Goal: Information Seeking & Learning: Find specific fact

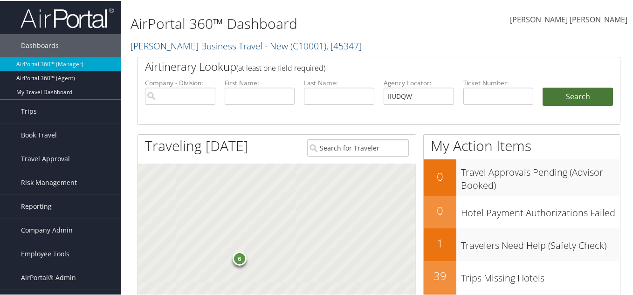
type input "IIUDQW"
click at [559, 98] on button "Search" at bounding box center [578, 96] width 70 height 19
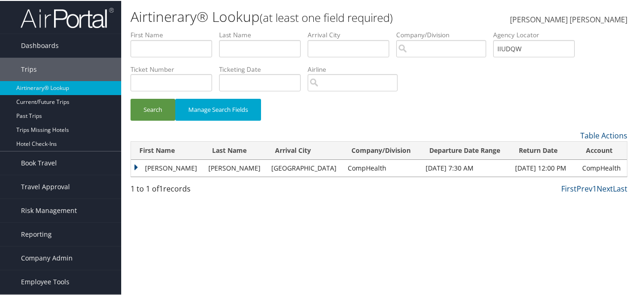
click at [138, 171] on td "Raj" at bounding box center [167, 167] width 73 height 17
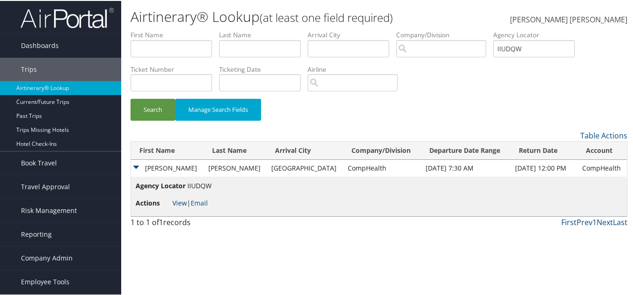
click at [180, 201] on link "View" at bounding box center [180, 202] width 14 height 9
click at [521, 46] on input "IIUDQW" at bounding box center [534, 47] width 82 height 17
click at [520, 46] on input "IIUDQW" at bounding box center [534, 47] width 82 height 17
click at [519, 47] on input "text" at bounding box center [534, 47] width 82 height 17
paste input "FKJOIE"
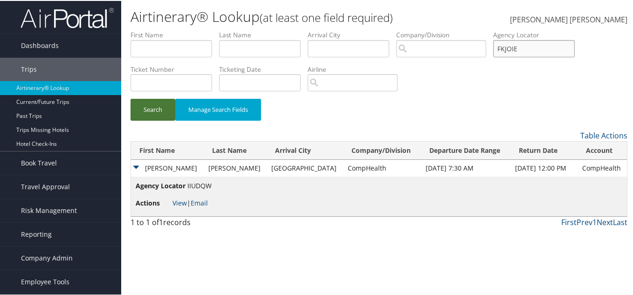
type input "FKJOIE"
click at [151, 109] on button "Search" at bounding box center [153, 109] width 45 height 22
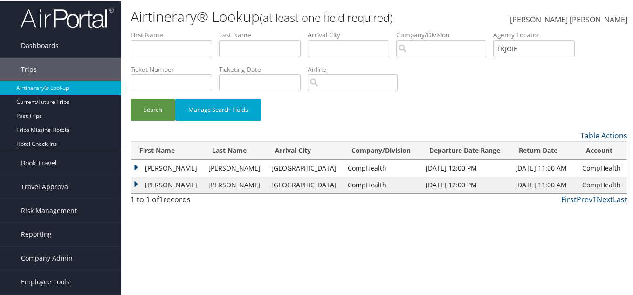
click at [133, 183] on td "Lorna" at bounding box center [167, 184] width 73 height 17
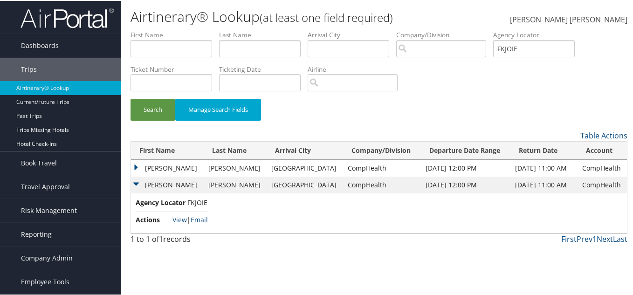
click at [139, 166] on td "Lorna" at bounding box center [167, 167] width 73 height 17
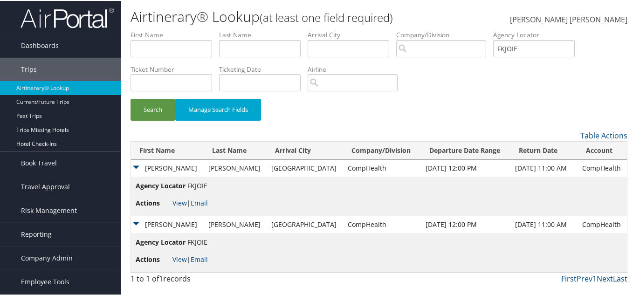
click at [139, 166] on td "Lorna" at bounding box center [167, 167] width 73 height 17
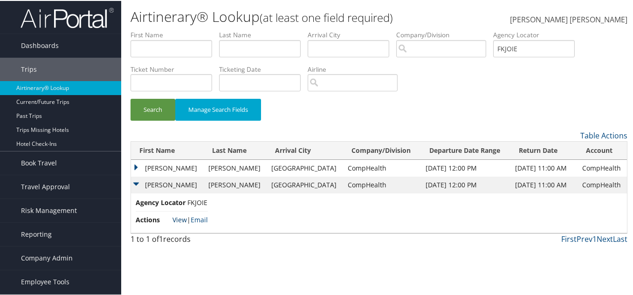
click at [177, 219] on link "View" at bounding box center [180, 219] width 14 height 9
click at [38, 239] on span "Reporting" at bounding box center [36, 233] width 31 height 23
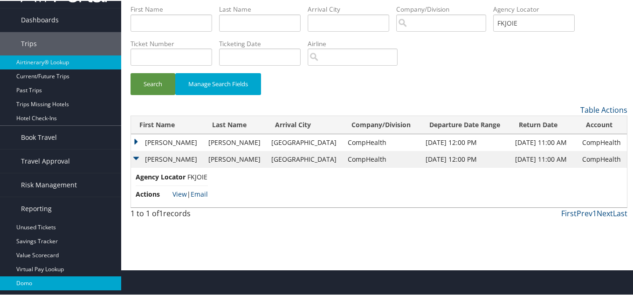
scroll to position [62, 0]
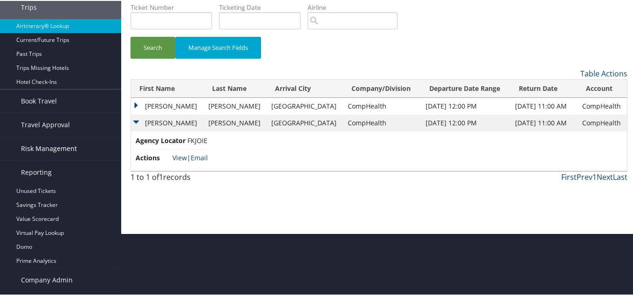
click at [33, 146] on span "Risk Management" at bounding box center [49, 147] width 56 height 23
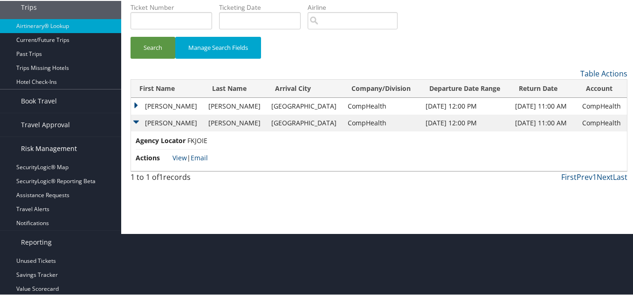
click at [33, 146] on span "Risk Management" at bounding box center [49, 147] width 56 height 23
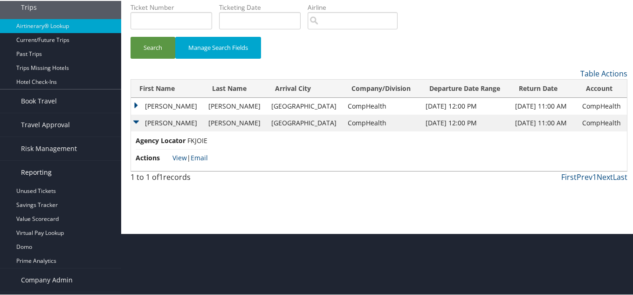
click at [36, 170] on span "Reporting" at bounding box center [36, 171] width 31 height 23
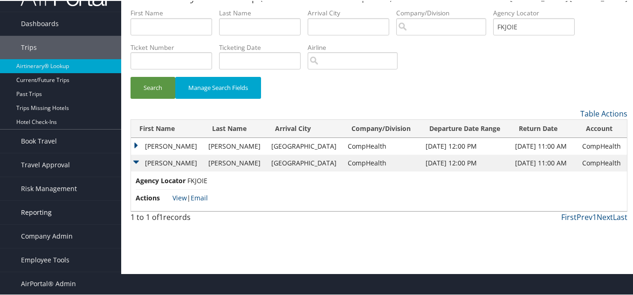
scroll to position [22, 0]
click at [37, 211] on span "Reporting" at bounding box center [36, 211] width 31 height 23
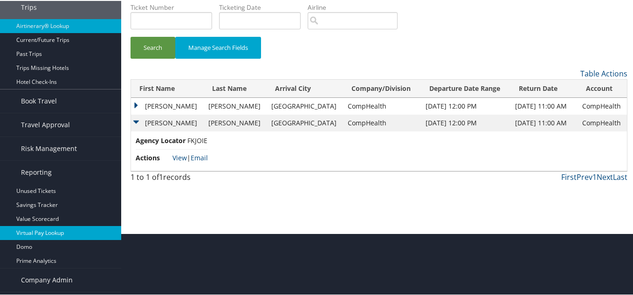
click at [49, 234] on link "Virtual Pay Lookup" at bounding box center [60, 232] width 121 height 14
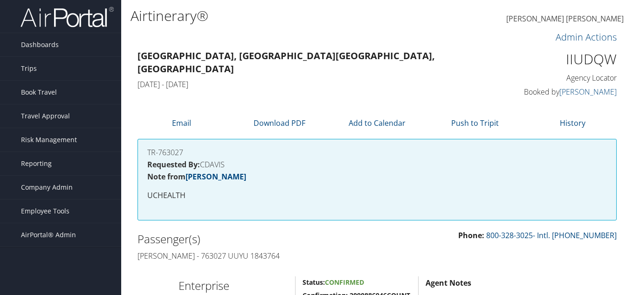
scroll to position [249, 0]
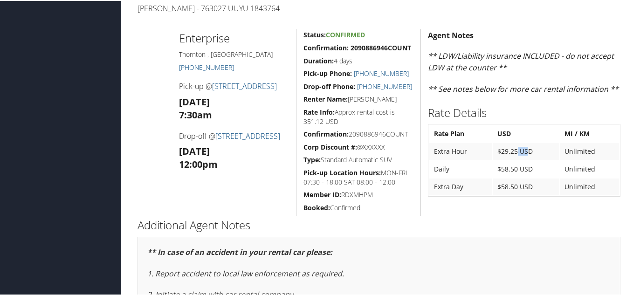
drag, startPoint x: 520, startPoint y: 150, endPoint x: 557, endPoint y: 152, distance: 36.5
click at [540, 151] on td "$29.25 USD" at bounding box center [526, 150] width 66 height 17
click at [421, 174] on div "Agent Notes ** LDW/Liability insurance INCLUDED - do not accept LDW at the coun…" at bounding box center [524, 121] width 207 height 187
click at [443, 175] on td "Daily" at bounding box center [461, 168] width 62 height 17
drag, startPoint x: 499, startPoint y: 186, endPoint x: 518, endPoint y: 185, distance: 19.2
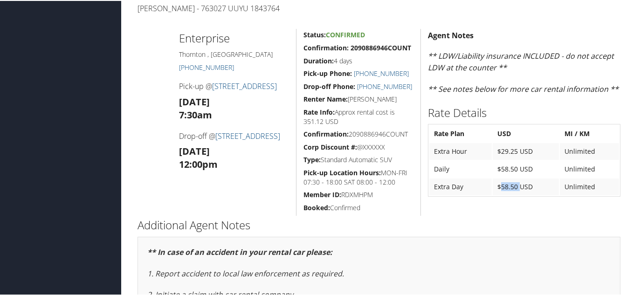
click at [518, 185] on td "$58.50 USD" at bounding box center [526, 186] width 66 height 17
click at [375, 186] on h5 "Pick-up Location Hours: MON-FRI 07:30 - 18:00 SAT 08:00 - 12:00" at bounding box center [359, 176] width 110 height 18
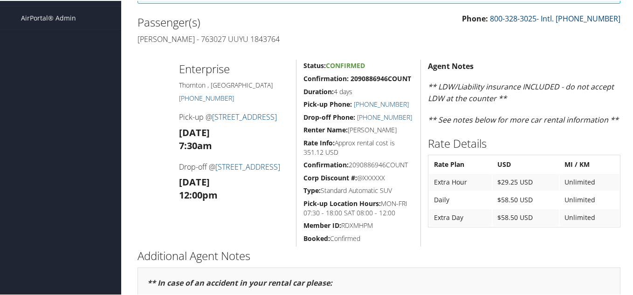
scroll to position [187, 0]
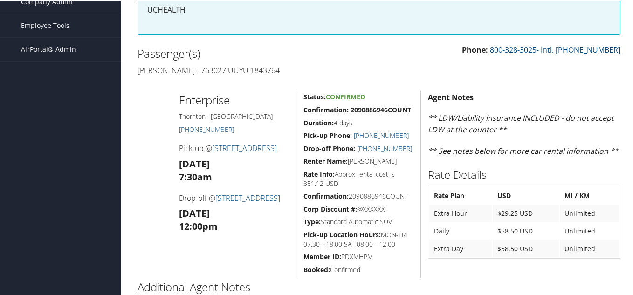
click at [423, 62] on div "Phone: 800-328-3025- Intl. 801-930-4400" at bounding box center [503, 53] width 249 height 21
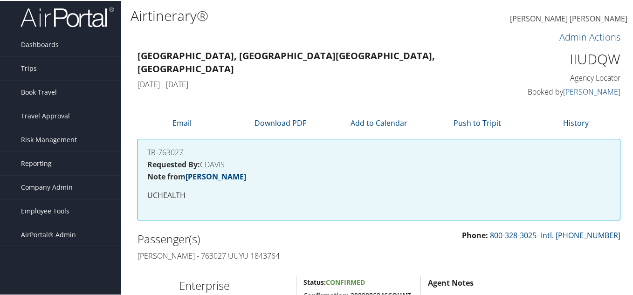
scroll to position [0, 0]
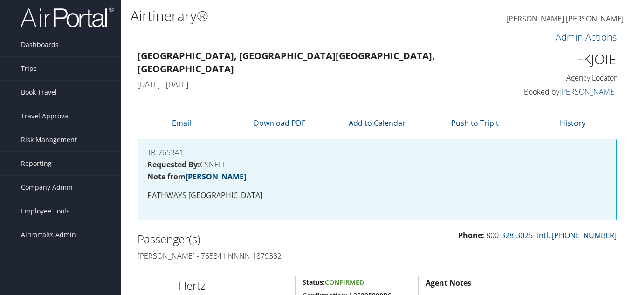
scroll to position [218, 0]
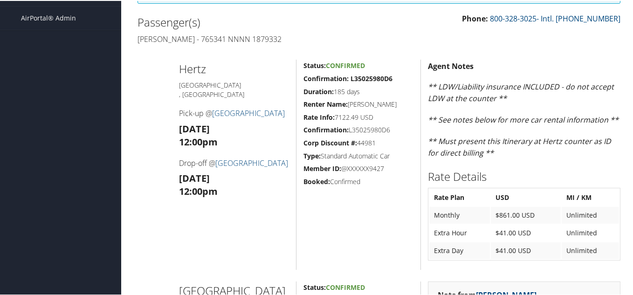
click at [522, 42] on div "Phone: 800-328-3025- Intl. [PHONE_NUMBER] Passenger(s) [PERSON_NAME] - 765341 N…" at bounding box center [379, 29] width 497 height 35
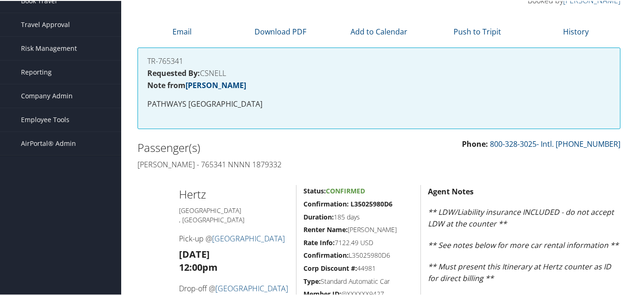
scroll to position [0, 0]
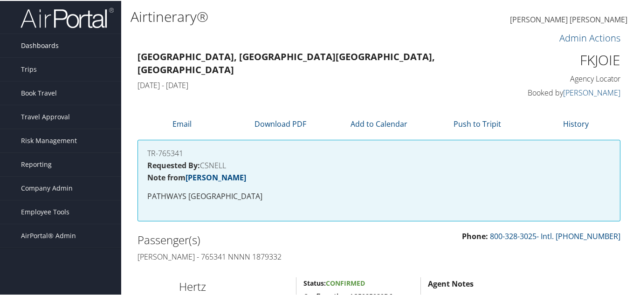
click at [47, 42] on span "Dashboards" at bounding box center [40, 44] width 38 height 23
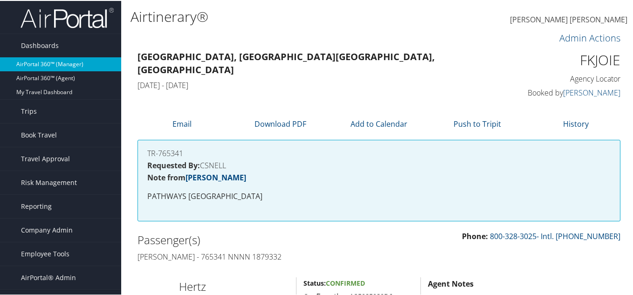
click at [52, 63] on link "AirPortal 360™ (Manager)" at bounding box center [60, 63] width 121 height 14
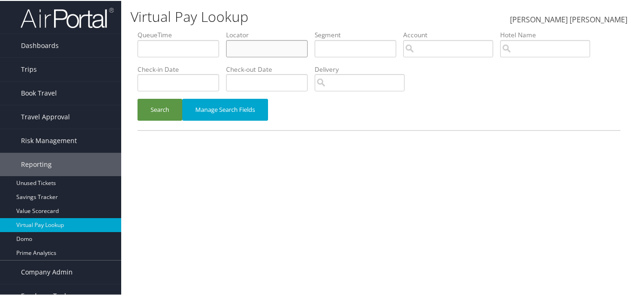
click at [261, 44] on input "text" at bounding box center [267, 47] width 82 height 17
paste input "FKJOIE"
type input "FKJOIE"
click at [170, 103] on button "Search" at bounding box center [160, 109] width 45 height 22
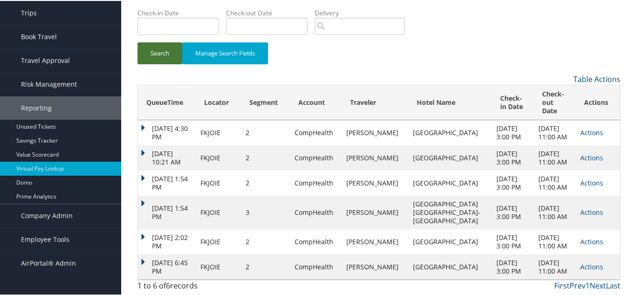
scroll to position [98, 0]
click at [588, 207] on link "Actions" at bounding box center [592, 211] width 23 height 9
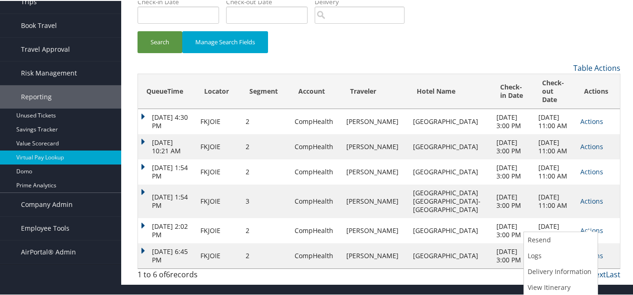
click at [492, 195] on td "Oct 1, 2025 3:00 PM" at bounding box center [513, 201] width 42 height 34
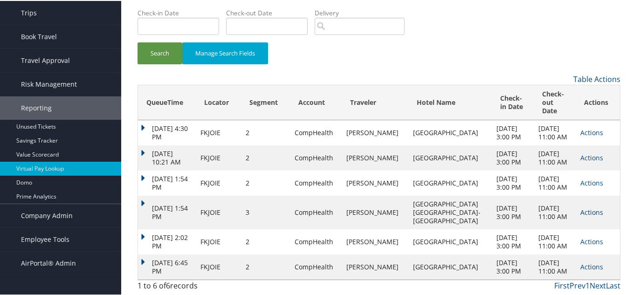
click at [581, 207] on link "Actions" at bounding box center [592, 211] width 23 height 9
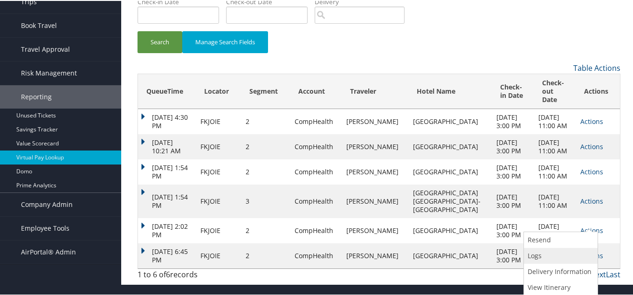
click at [538, 247] on link "Logs" at bounding box center [559, 255] width 71 height 16
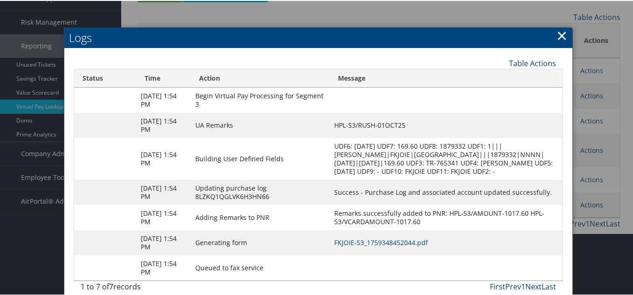
scroll to position [138, 0]
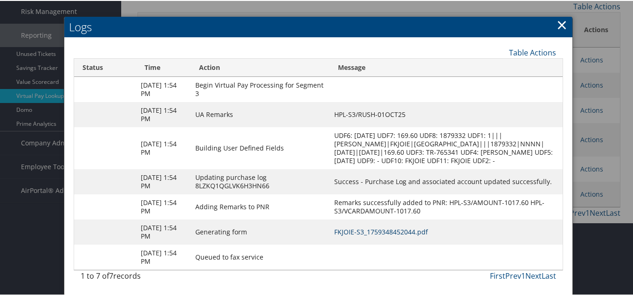
click at [428, 230] on link "FKJOIE-S3_1759348452044.pdf" at bounding box center [381, 231] width 94 height 9
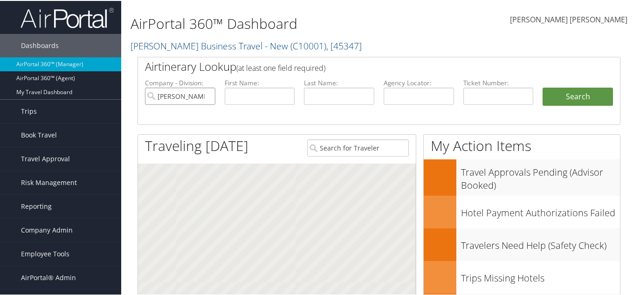
click at [207, 95] on input "[PERSON_NAME] Business Travel - New" at bounding box center [180, 95] width 70 height 17
click at [436, 96] on input "text" at bounding box center [419, 95] width 70 height 17
paste input "FKJOIE"
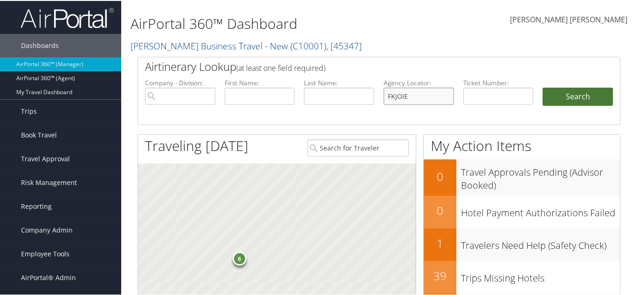
type input "FKJOIE"
click at [569, 97] on button "Search" at bounding box center [578, 96] width 70 height 19
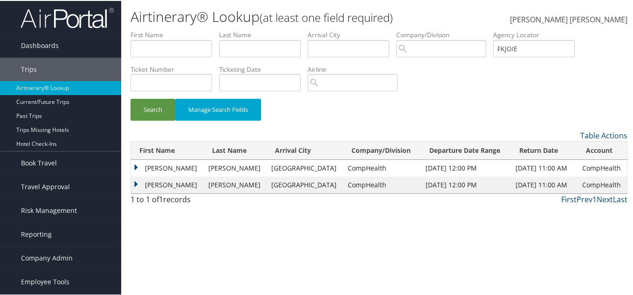
click at [139, 186] on td "Lorna" at bounding box center [167, 184] width 73 height 17
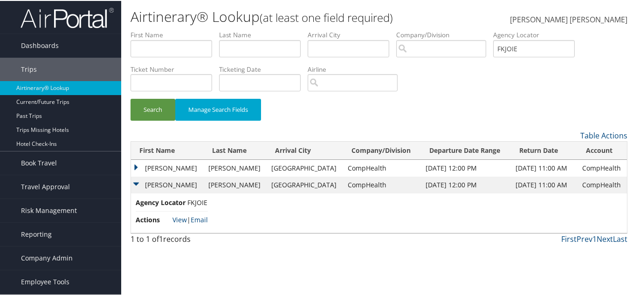
click at [139, 186] on td "Lorna" at bounding box center [167, 184] width 73 height 17
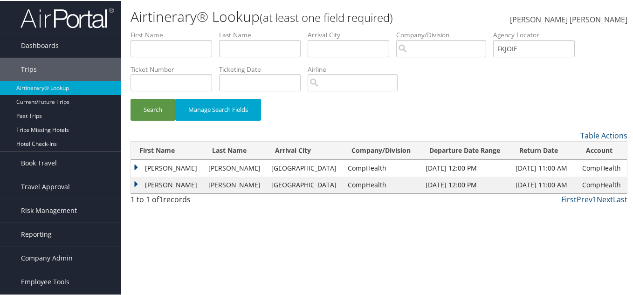
click at [138, 167] on td "Lorna" at bounding box center [167, 167] width 73 height 17
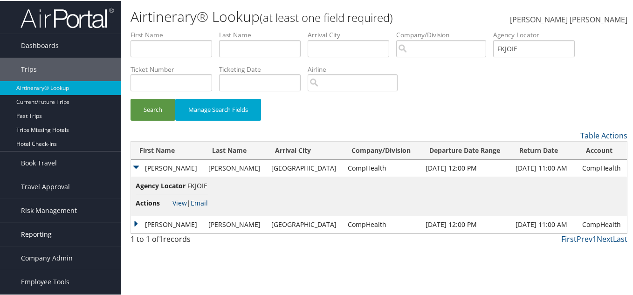
click at [35, 231] on span "Reporting" at bounding box center [36, 233] width 31 height 23
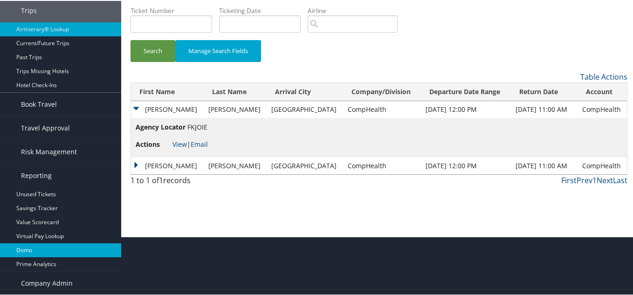
scroll to position [62, 0]
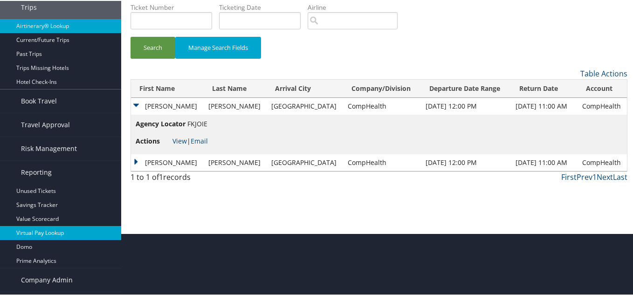
click at [57, 234] on link "Virtual Pay Lookup" at bounding box center [60, 232] width 121 height 14
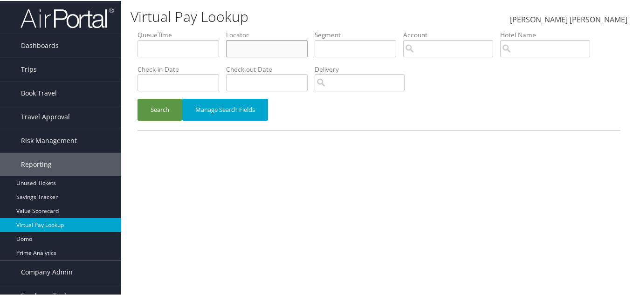
click at [250, 51] on input "text" at bounding box center [267, 47] width 82 height 17
paste input "FKJOIE"
type input "FKJOIE"
click at [138, 98] on button "Search" at bounding box center [160, 109] width 45 height 22
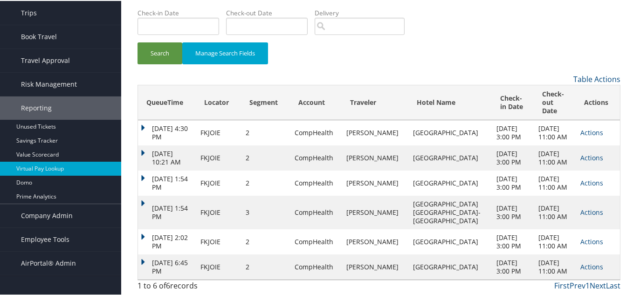
scroll to position [98, 0]
click at [581, 207] on link "Actions" at bounding box center [592, 211] width 23 height 9
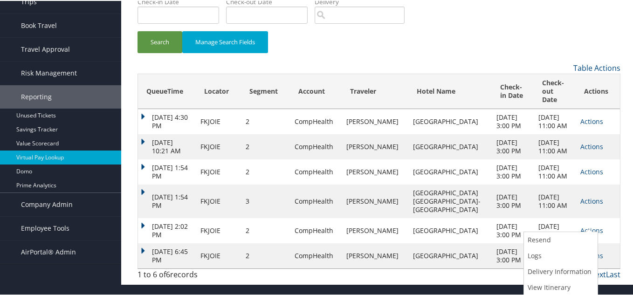
click at [497, 199] on td "Oct 1, 2025 3:00 PM" at bounding box center [513, 201] width 42 height 34
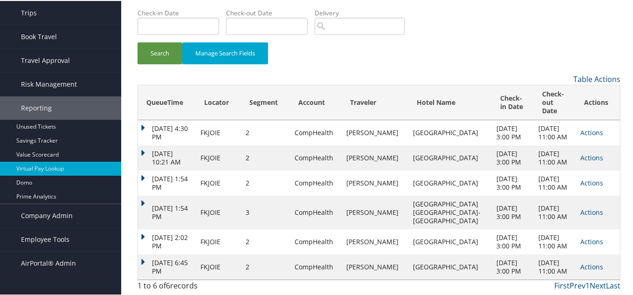
drag, startPoint x: 485, startPoint y: 193, endPoint x: 519, endPoint y: 204, distance: 35.8
click at [519, 204] on td "Oct 1, 2025 3:00 PM" at bounding box center [513, 212] width 42 height 34
drag, startPoint x: 532, startPoint y: 91, endPoint x: 553, endPoint y: 90, distance: 20.6
click at [553, 119] on td "Oct 1, 2025 11:00 AM" at bounding box center [555, 131] width 42 height 25
drag, startPoint x: 483, startPoint y: 190, endPoint x: 520, endPoint y: 189, distance: 37.3
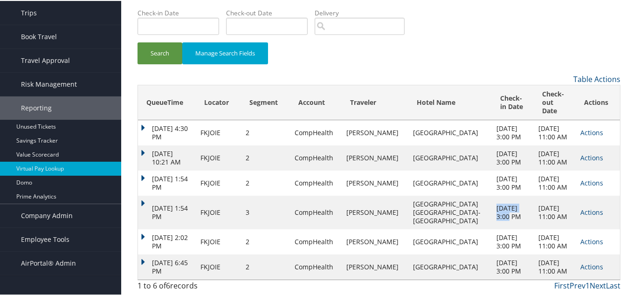
click at [520, 195] on td "Oct 1, 2025 3:00 PM" at bounding box center [513, 212] width 42 height 34
drag, startPoint x: 532, startPoint y: 188, endPoint x: 559, endPoint y: 188, distance: 27.5
click at [558, 195] on td "Oct 7, 2025 11:00 AM" at bounding box center [555, 212] width 42 height 34
click at [517, 204] on td "Oct 1, 2025 3:00 PM" at bounding box center [513, 212] width 42 height 34
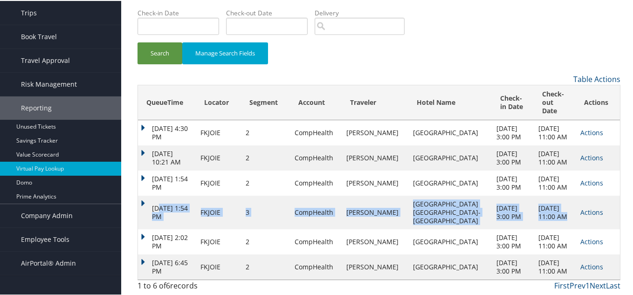
drag, startPoint x: 165, startPoint y: 190, endPoint x: 572, endPoint y: 201, distance: 407.3
click at [572, 201] on tr "Oct 1, 2025 1:54 PM FKJOIE 3 CompHealth BLAND LORNA Hampton Inn & Suites Oaklan…" at bounding box center [379, 212] width 482 height 34
click at [492, 206] on td "Oct 1, 2025 3:00 PM" at bounding box center [513, 212] width 42 height 34
click at [469, 204] on td "Hampton Inn & Suites Oakland Airport-alameda" at bounding box center [450, 212] width 83 height 34
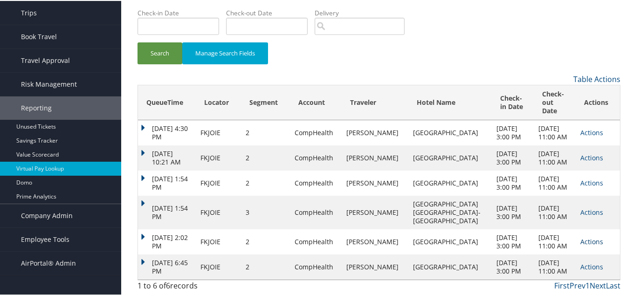
click at [586, 236] on link "Actions" at bounding box center [592, 240] width 23 height 9
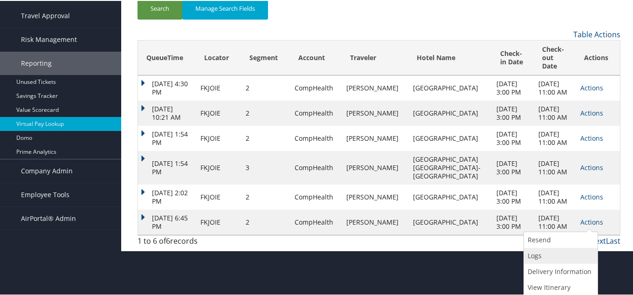
click at [539, 257] on link "Logs" at bounding box center [559, 255] width 71 height 16
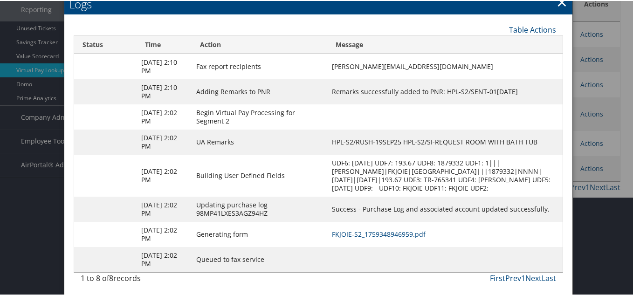
scroll to position [157, 0]
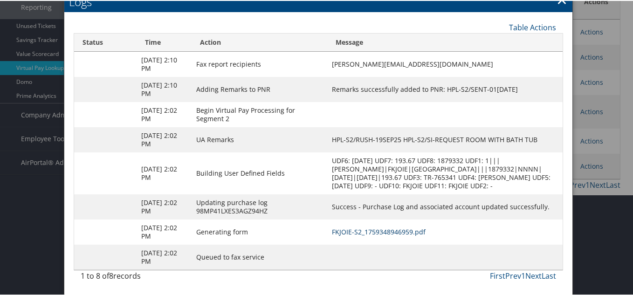
click at [382, 231] on link "FKJOIE-S2_1759348946959.pdf" at bounding box center [379, 231] width 94 height 9
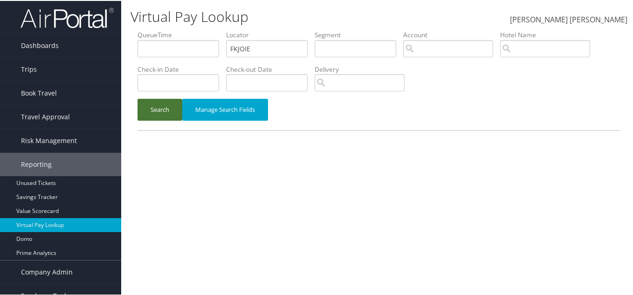
click at [150, 106] on button "Search" at bounding box center [160, 109] width 45 height 22
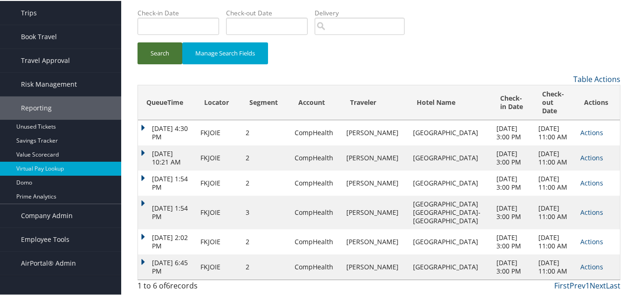
scroll to position [98, 0]
click at [581, 207] on link "Actions" at bounding box center [592, 211] width 23 height 9
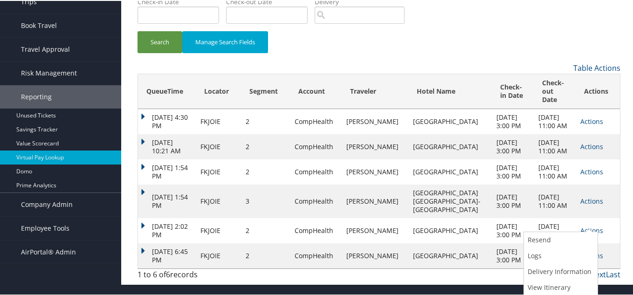
click at [439, 187] on td "[GEOGRAPHIC_DATA] [GEOGRAPHIC_DATA]-[GEOGRAPHIC_DATA]" at bounding box center [450, 201] width 83 height 34
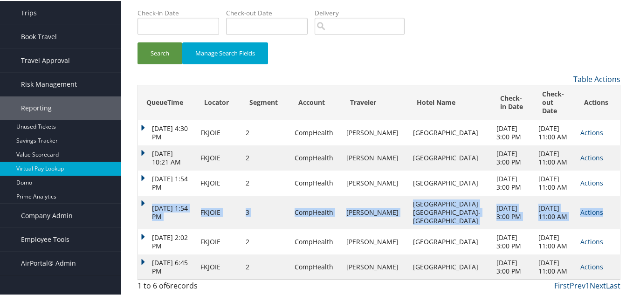
drag, startPoint x: 152, startPoint y: 190, endPoint x: 606, endPoint y: 194, distance: 453.8
click at [606, 195] on tr "[DATE] 1:54 PM FKJOIE 3 CompHealth [PERSON_NAME] [PERSON_NAME][GEOGRAPHIC_DATA]…" at bounding box center [379, 212] width 482 height 34
click at [534, 203] on td "[DATE] 11:00 AM" at bounding box center [555, 212] width 42 height 34
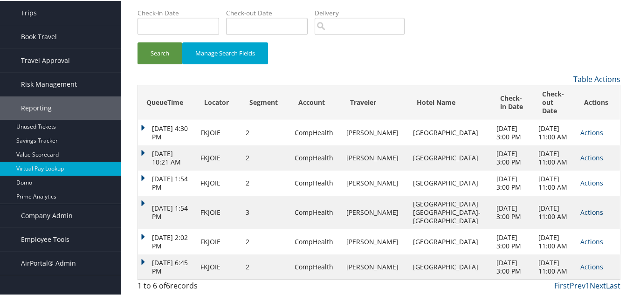
click at [581, 207] on link "Actions" at bounding box center [592, 211] width 23 height 9
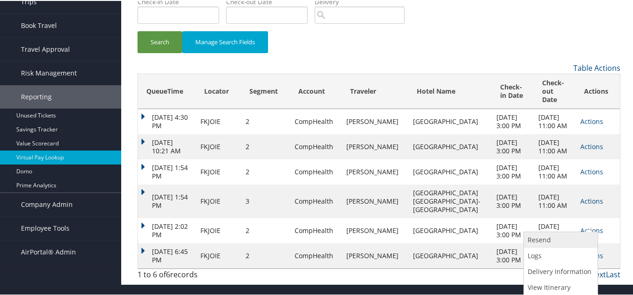
click at [538, 231] on link "Resend" at bounding box center [559, 239] width 71 height 16
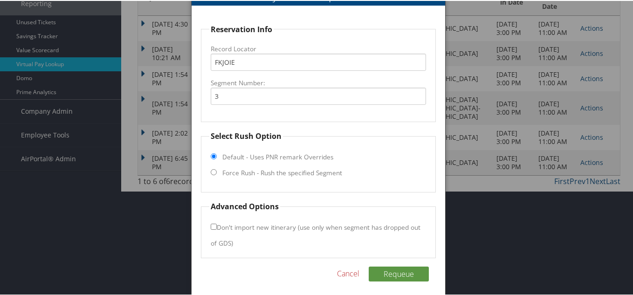
scroll to position [166, 0]
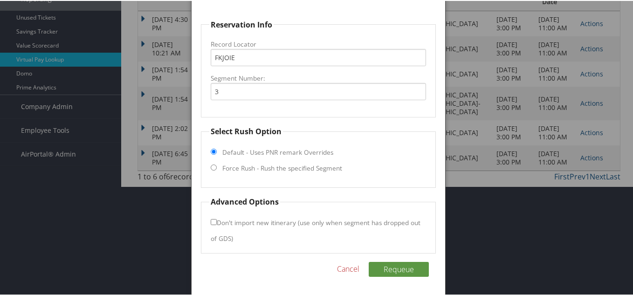
click at [213, 166] on input "Force Rush - Rush the specified Segment" at bounding box center [214, 167] width 6 height 6
radio input "true"
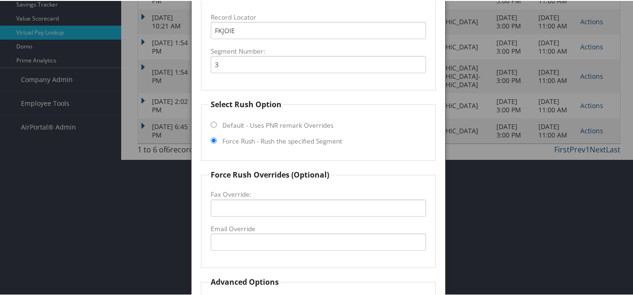
scroll to position [273, 0]
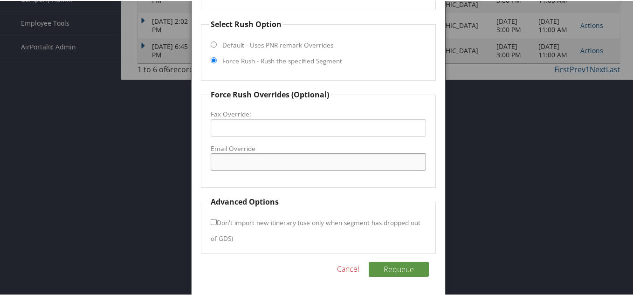
click at [231, 162] on input "Email Override" at bounding box center [318, 160] width 215 height 17
click at [345, 274] on link "Cancel" at bounding box center [348, 268] width 22 height 11
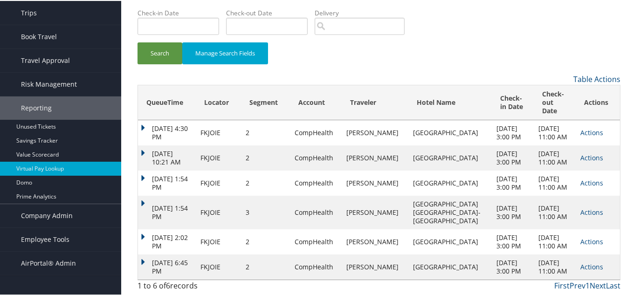
scroll to position [98, 0]
click at [594, 207] on link "Actions" at bounding box center [592, 211] width 23 height 9
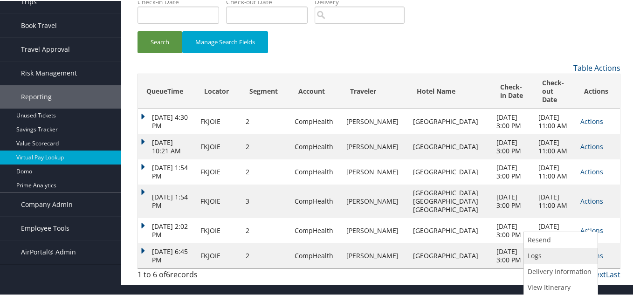
click at [544, 247] on link "Logs" at bounding box center [559, 255] width 71 height 16
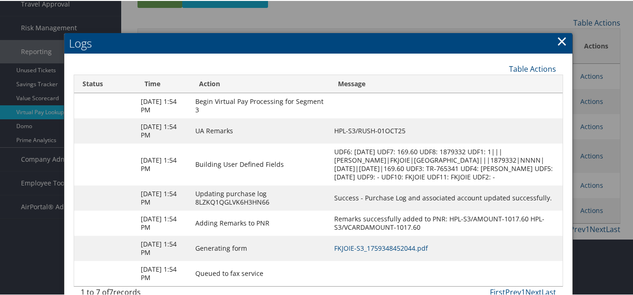
scroll to position [138, 0]
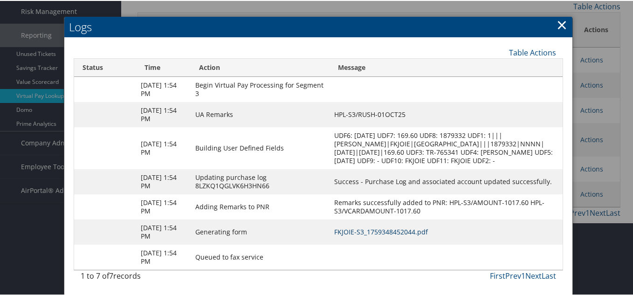
click at [403, 229] on link "FKJOIE-S3_1759348452044.pdf" at bounding box center [381, 231] width 94 height 9
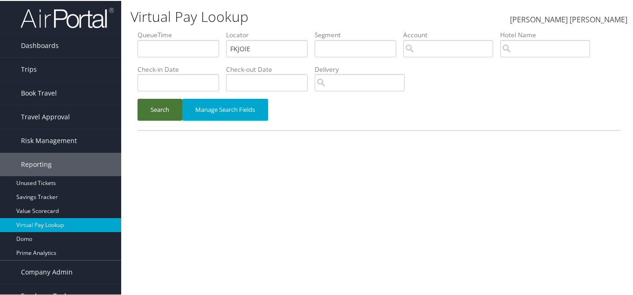
click at [159, 115] on button "Search" at bounding box center [160, 109] width 45 height 22
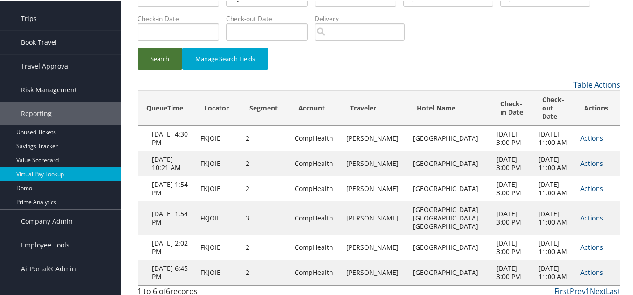
scroll to position [98, 0]
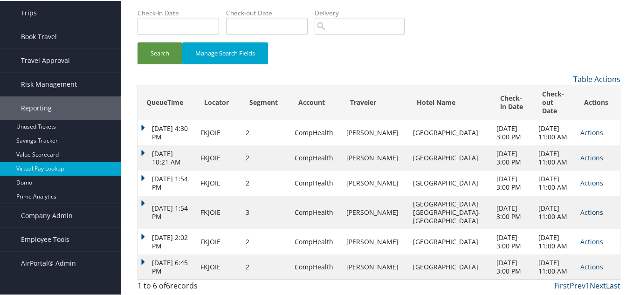
click at [585, 207] on link "Actions" at bounding box center [592, 211] width 23 height 9
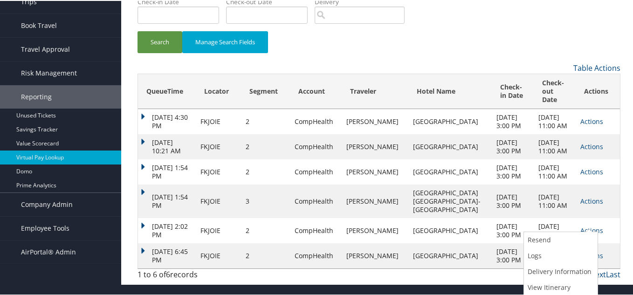
click at [461, 184] on td "[GEOGRAPHIC_DATA] [GEOGRAPHIC_DATA]-[GEOGRAPHIC_DATA]" at bounding box center [450, 201] width 83 height 34
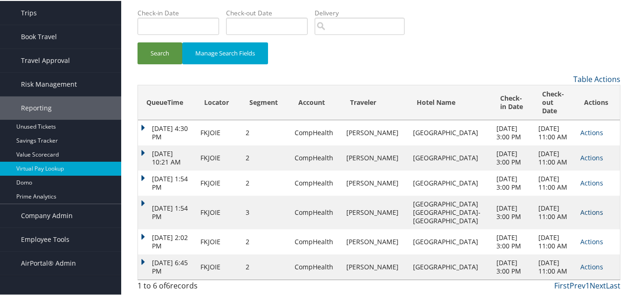
click at [592, 207] on link "Actions" at bounding box center [592, 211] width 23 height 9
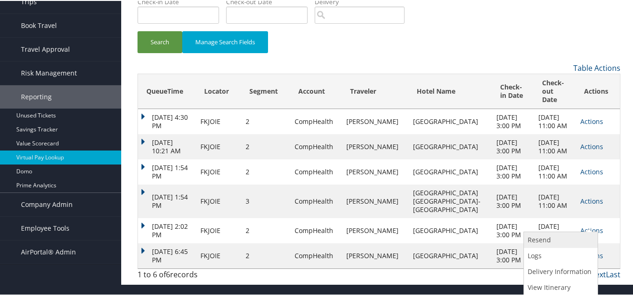
click at [544, 231] on link "Resend" at bounding box center [559, 239] width 71 height 16
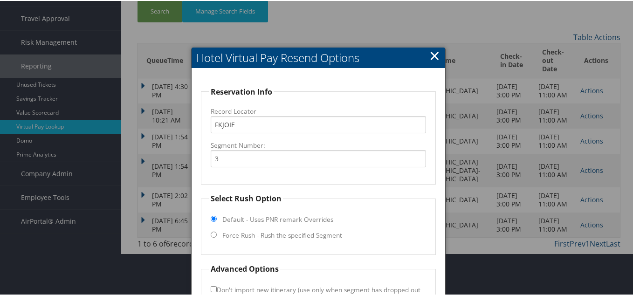
scroll to position [166, 0]
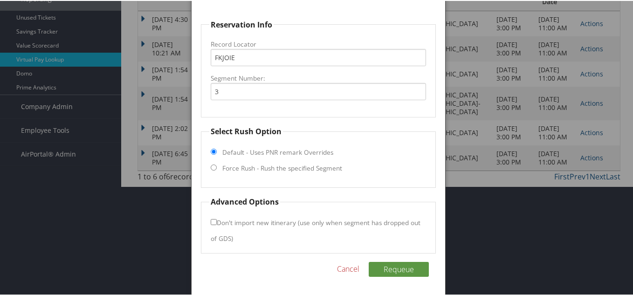
click at [207, 164] on fieldset "Select Rush Option Default - Uses PNR remark Overrides Force Rush - Rush the sp…" at bounding box center [318, 156] width 235 height 62
click at [211, 165] on input "Force Rush - Rush the specified Segment" at bounding box center [214, 167] width 6 height 6
radio input "true"
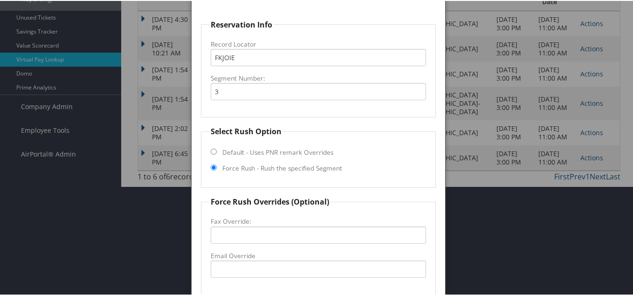
click at [321, 103] on fieldset "Reservation Info Record Locator FKJOIE Segment Number: 3" at bounding box center [318, 67] width 235 height 99
click at [490, 100] on div at bounding box center [318, 147] width 637 height 295
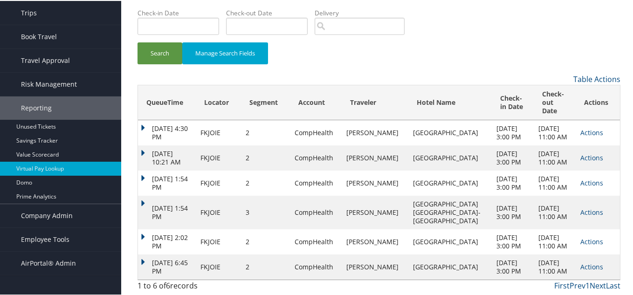
scroll to position [98, 0]
click at [581, 207] on link "Actions" at bounding box center [592, 211] width 23 height 9
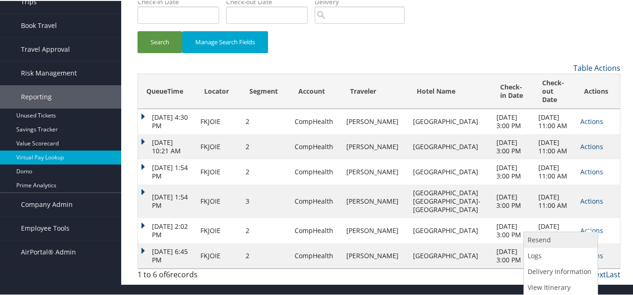
click at [549, 231] on link "Resend" at bounding box center [559, 239] width 71 height 16
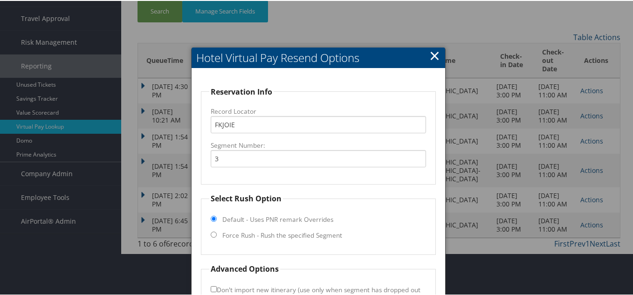
click at [213, 234] on input "Force Rush - Rush the specified Segment" at bounding box center [214, 234] width 6 height 6
radio input "true"
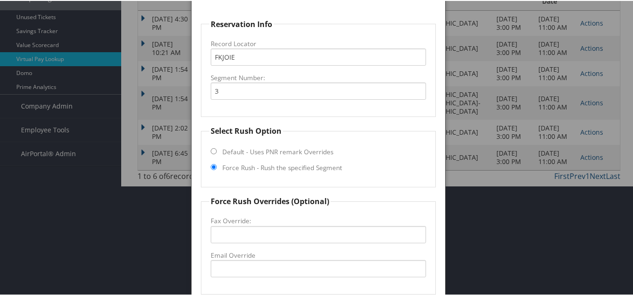
scroll to position [254, 0]
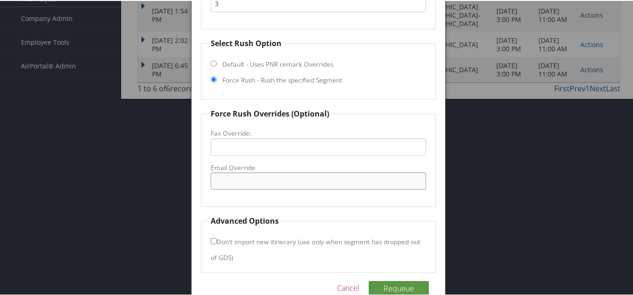
click at [222, 173] on input "Email Override" at bounding box center [318, 180] width 215 height 17
paste input "[EMAIL_ADDRESS][DOMAIN_NAME]"
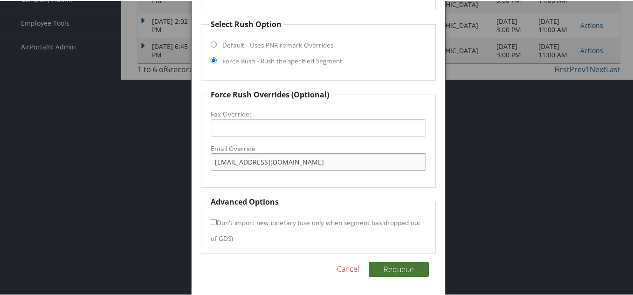
type input "[EMAIL_ADDRESS][DOMAIN_NAME]"
click at [395, 269] on button "Requeue" at bounding box center [399, 268] width 60 height 15
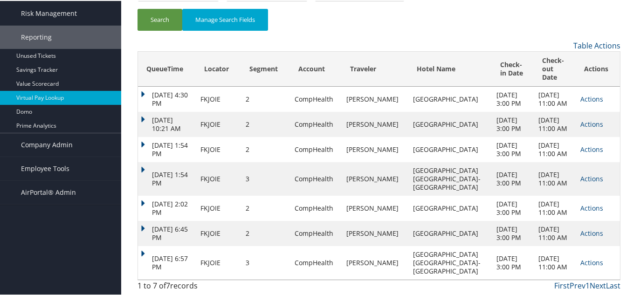
scroll to position [132, 0]
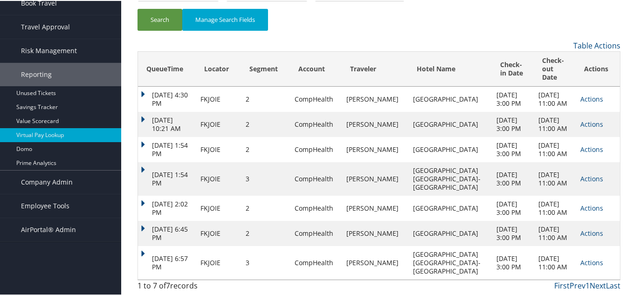
click at [145, 161] on td "[DATE] 1:54 PM" at bounding box center [167, 178] width 58 height 34
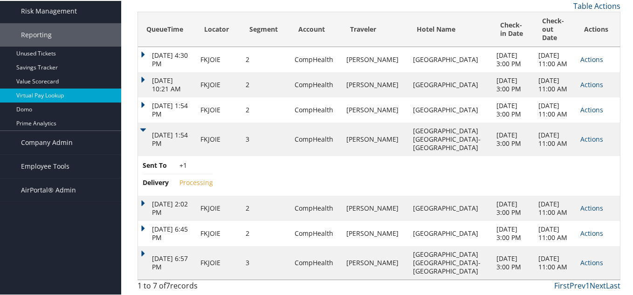
click at [143, 152] on td "[DATE] 1:54 PM" at bounding box center [167, 139] width 58 height 34
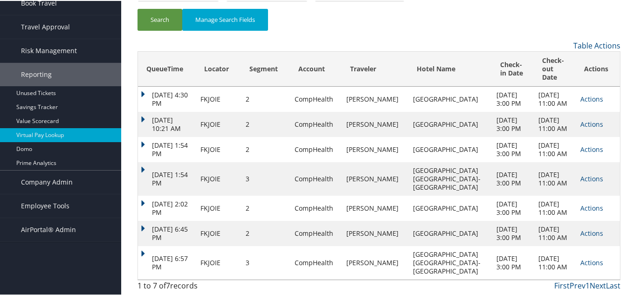
click at [143, 136] on td "[DATE] 1:54 PM" at bounding box center [167, 148] width 58 height 25
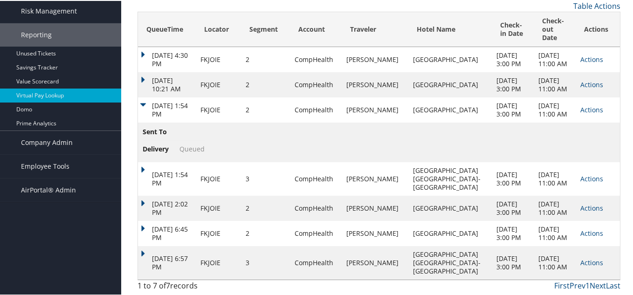
click at [143, 118] on td "[DATE] 1:54 PM" at bounding box center [167, 109] width 58 height 25
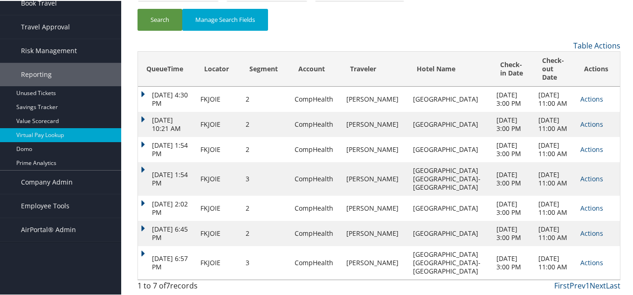
click at [143, 161] on td "[DATE] 1:54 PM" at bounding box center [167, 178] width 58 height 34
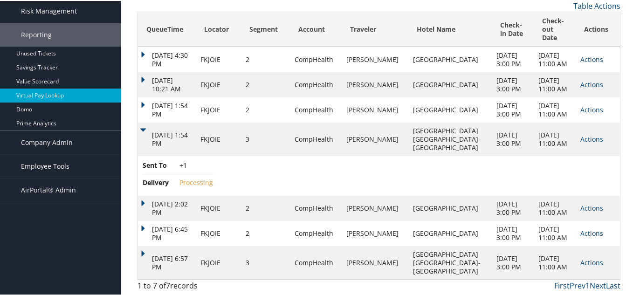
click at [202, 186] on span "Processing" at bounding box center [197, 181] width 34 height 9
drag, startPoint x: 179, startPoint y: 205, endPoint x: 217, endPoint y: 204, distance: 38.7
click at [217, 195] on td "Sent To +1 Delivery Processing" at bounding box center [379, 175] width 482 height 40
click at [139, 151] on td "[DATE] 1:54 PM" at bounding box center [167, 139] width 58 height 34
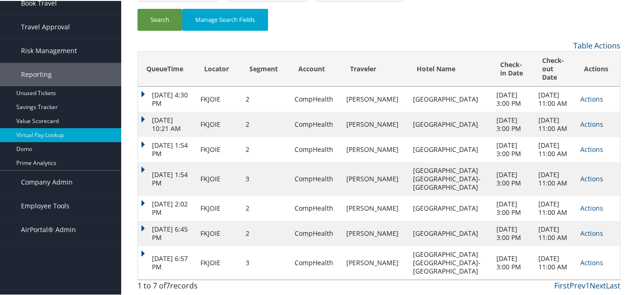
click at [146, 220] on td "[DATE] 6:45 PM" at bounding box center [167, 232] width 58 height 25
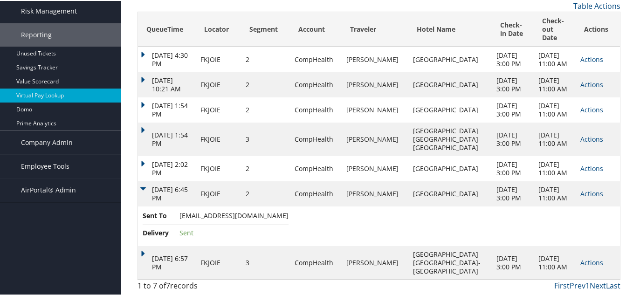
scroll to position [172, 0]
click at [142, 180] on td "[DATE] 6:45 PM" at bounding box center [167, 192] width 58 height 25
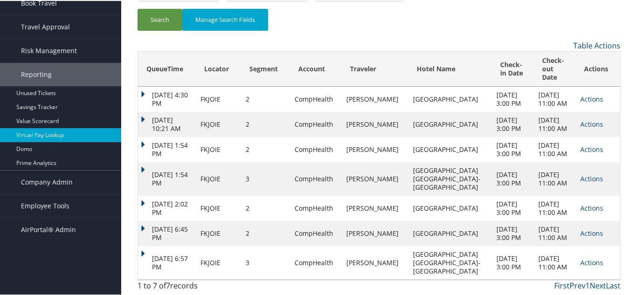
scroll to position [132, 0]
click at [145, 254] on td "[DATE] 6:57 PM" at bounding box center [167, 262] width 58 height 34
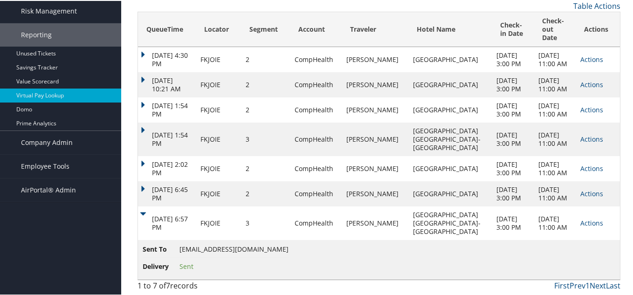
scroll to position [172, 0]
click at [146, 212] on td "[DATE] 6:57 PM" at bounding box center [167, 223] width 58 height 34
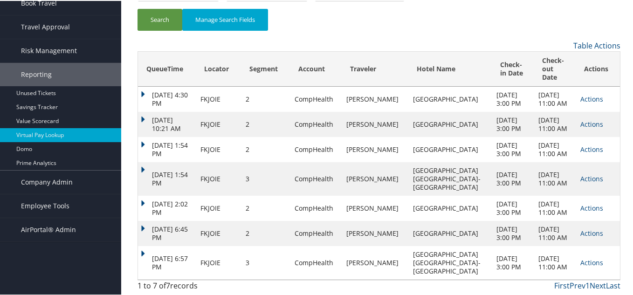
scroll to position [132, 0]
drag, startPoint x: 202, startPoint y: 160, endPoint x: 333, endPoint y: 159, distance: 130.6
click at [333, 161] on tr "Oct 1, 2025 1:54 PM FKJOIE 3 CompHealth BLAND LORNA Hampton Inn & Suites Oaklan…" at bounding box center [379, 178] width 482 height 34
click at [142, 161] on td "[DATE] 1:54 PM" at bounding box center [167, 178] width 58 height 34
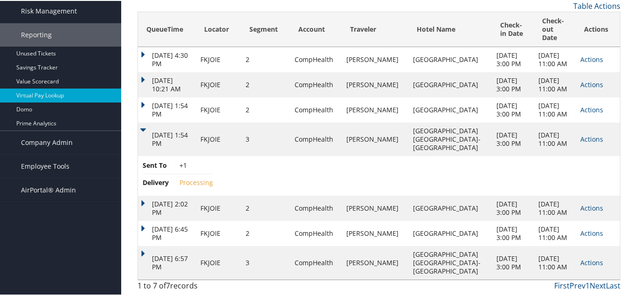
click at [203, 186] on span "Processing" at bounding box center [197, 181] width 34 height 9
click at [582, 143] on link "Actions" at bounding box center [592, 138] width 23 height 9
click at [546, 195] on link "Logs" at bounding box center [559, 193] width 71 height 16
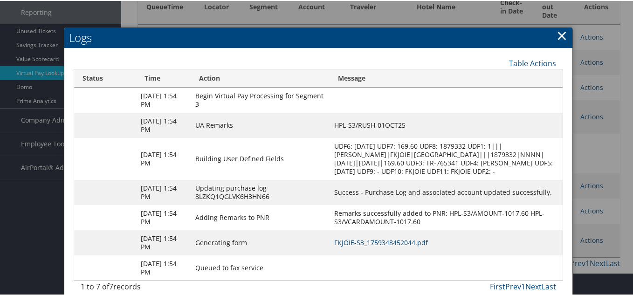
scroll to position [172, 0]
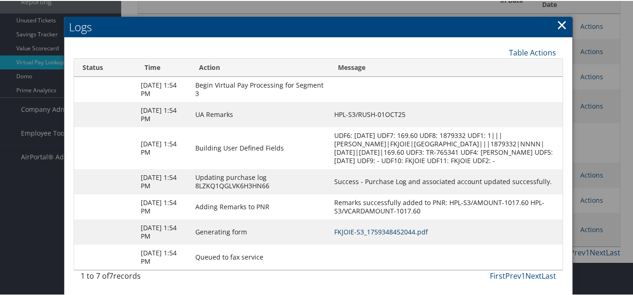
click at [416, 230] on link "FKJOIE-S3_1759348452044.pdf" at bounding box center [381, 231] width 94 height 9
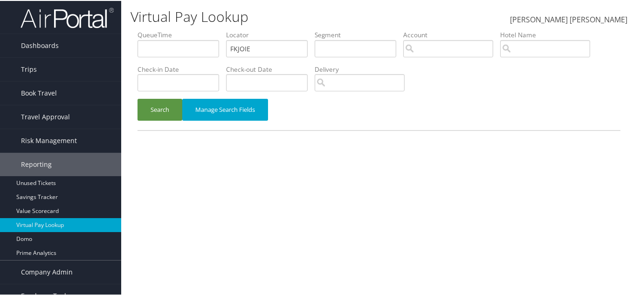
scroll to position [36, 0]
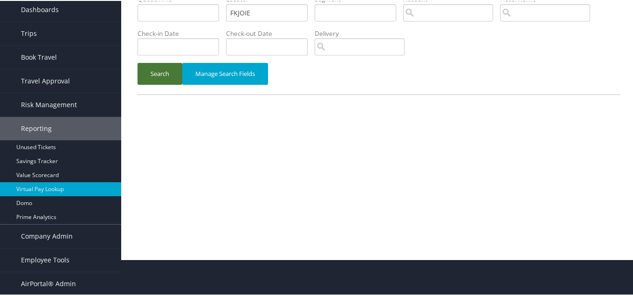
click at [163, 71] on button "Search" at bounding box center [160, 73] width 45 height 22
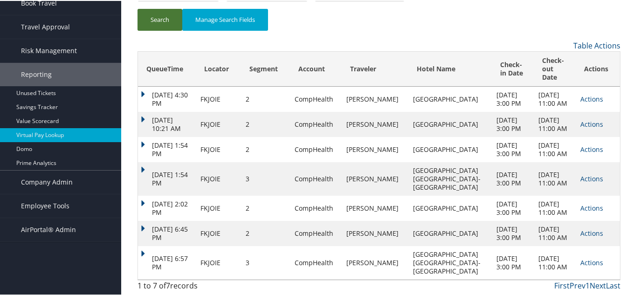
scroll to position [132, 0]
click at [581, 173] on link "Actions" at bounding box center [592, 177] width 23 height 9
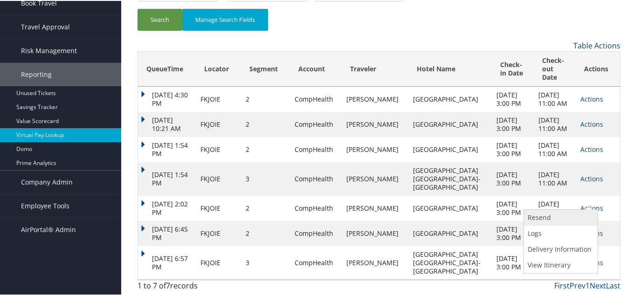
click at [541, 209] on link "Resend" at bounding box center [559, 217] width 71 height 16
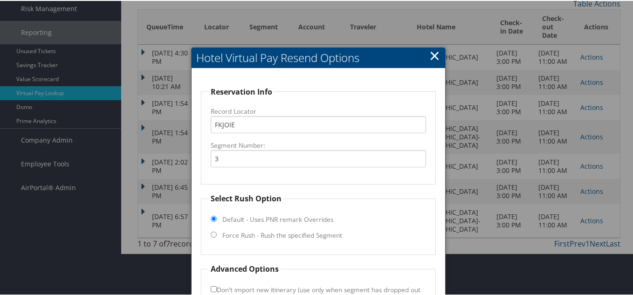
click at [213, 233] on input "Force Rush - Rush the specified Segment" at bounding box center [214, 234] width 6 height 6
radio input "true"
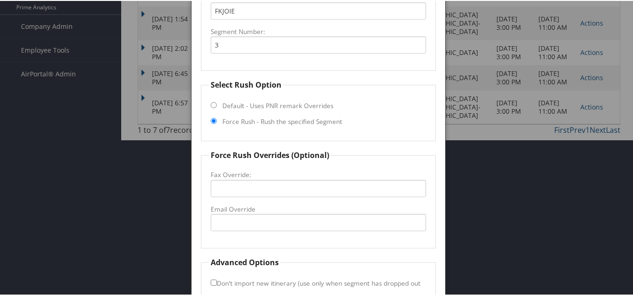
scroll to position [256, 0]
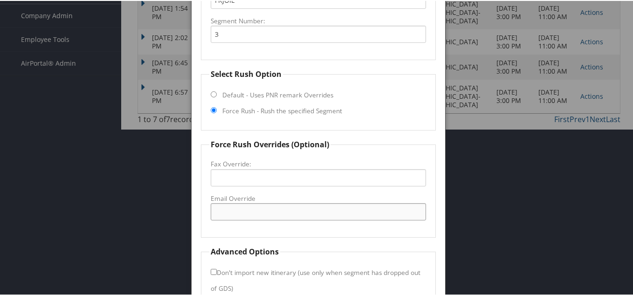
click at [229, 210] on input "Email Override" at bounding box center [318, 210] width 215 height 17
click at [245, 178] on input "Fax Override:" at bounding box center [318, 176] width 215 height 17
click at [250, 213] on input "Email Override" at bounding box center [318, 210] width 215 height 17
click at [229, 206] on input "Email Override" at bounding box center [318, 210] width 215 height 17
paste input "Oakamfrontdesk@gmail.com"
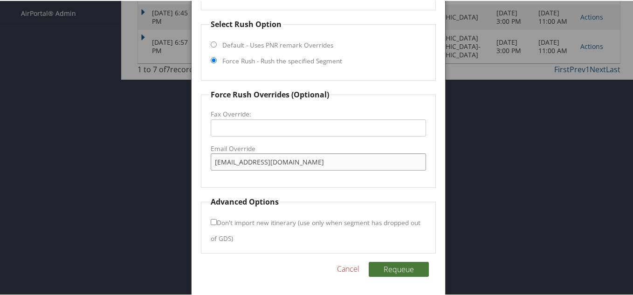
type input "Oakamfrontdesk@gmail.com"
click at [390, 266] on button "Requeue" at bounding box center [399, 268] width 60 height 15
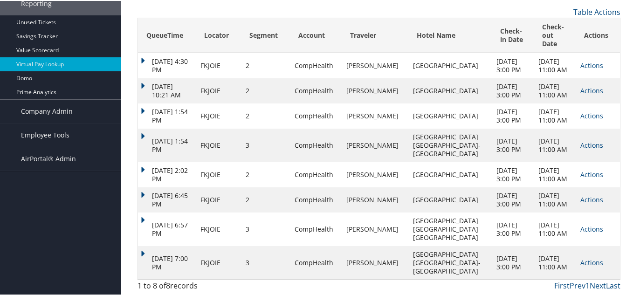
scroll to position [166, 0]
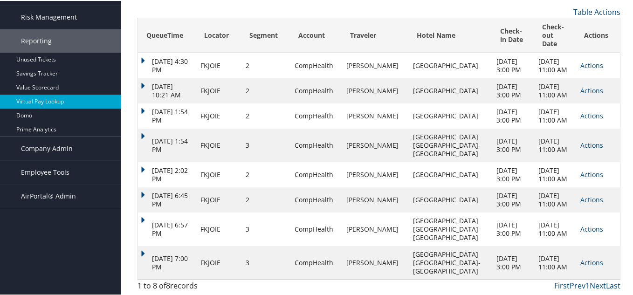
click at [142, 219] on td "Oct 1, 2025 6:57 PM" at bounding box center [167, 229] width 58 height 34
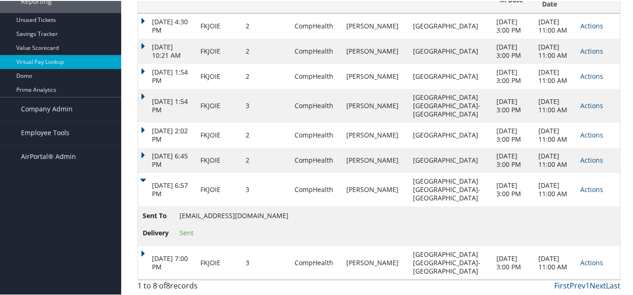
click at [142, 206] on td "Oct 1, 2025 6:57 PM" at bounding box center [167, 189] width 58 height 34
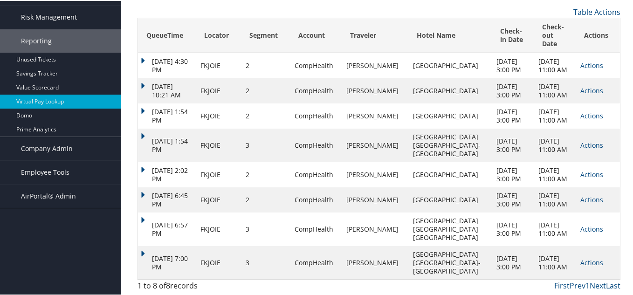
click at [141, 128] on td "Oct 1, 2025 1:54 PM" at bounding box center [167, 145] width 58 height 34
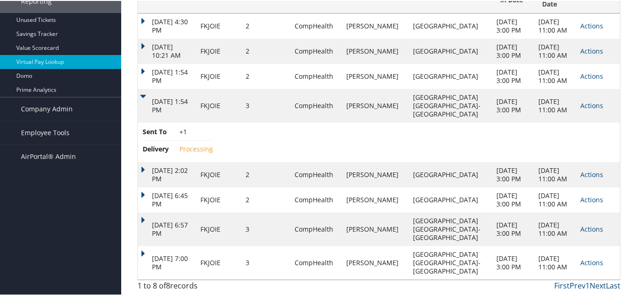
click at [141, 118] on td "Oct 1, 2025 1:54 PM" at bounding box center [167, 105] width 58 height 34
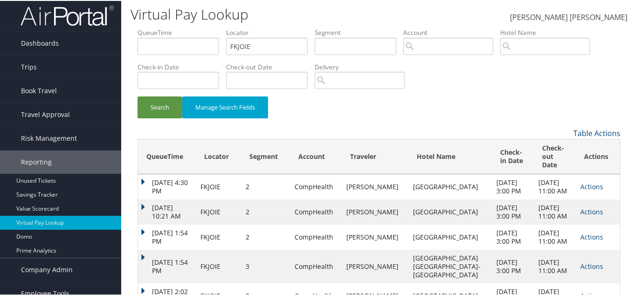
scroll to position [0, 0]
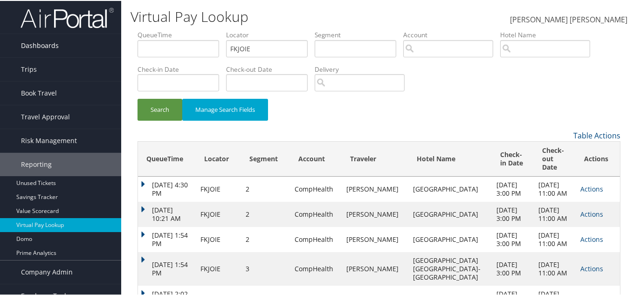
click at [44, 44] on span "Dashboards" at bounding box center [40, 44] width 38 height 23
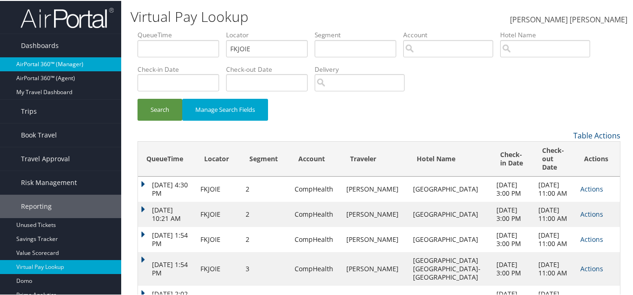
click at [50, 61] on link "AirPortal 360™ (Manager)" at bounding box center [60, 63] width 121 height 14
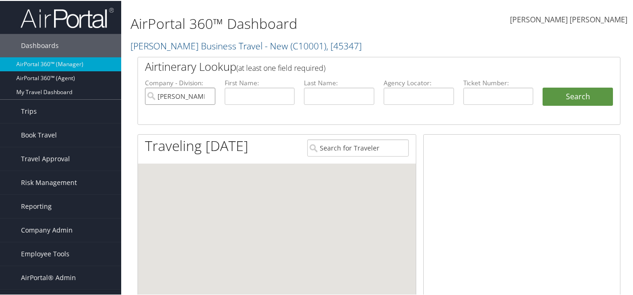
click at [207, 96] on input "[PERSON_NAME] Business Travel - New" at bounding box center [180, 95] width 70 height 17
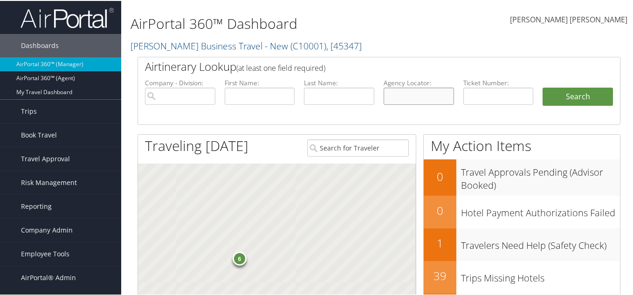
click at [437, 98] on input "text" at bounding box center [419, 95] width 70 height 17
paste input "CWBTZB"
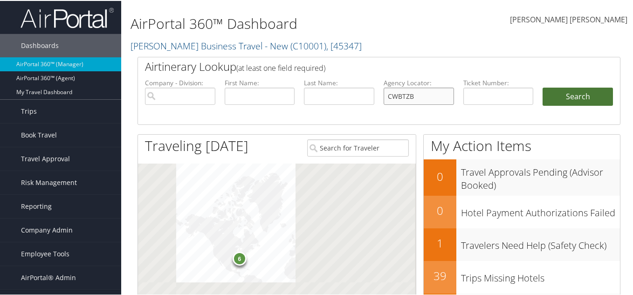
type input "CWBTZB"
click at [568, 91] on button "Search" at bounding box center [578, 96] width 70 height 19
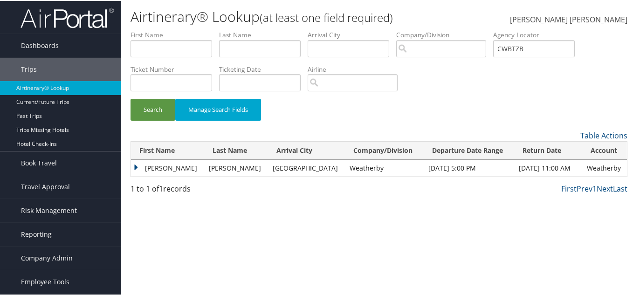
click at [136, 166] on td "[PERSON_NAME]" at bounding box center [167, 167] width 73 height 17
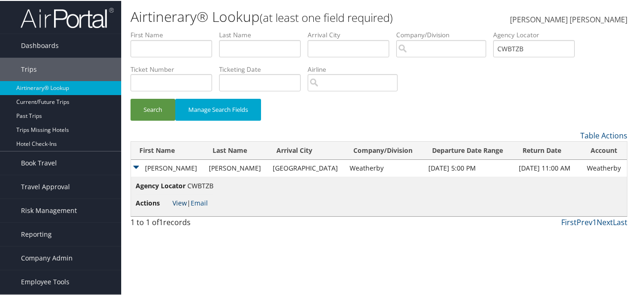
click at [173, 202] on link "View" at bounding box center [180, 202] width 14 height 9
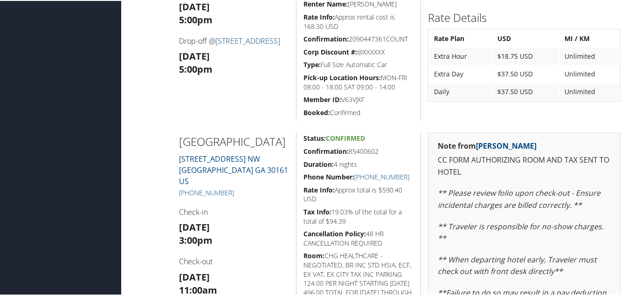
scroll to position [342, 0]
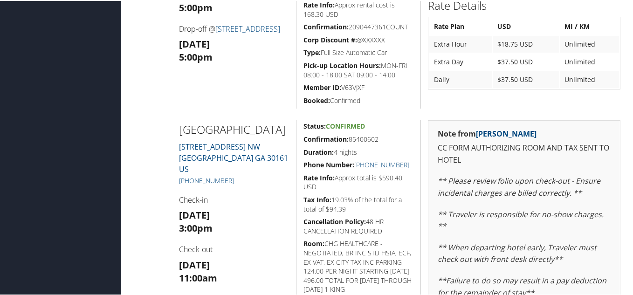
click at [282, 204] on h4 "Check-in" at bounding box center [234, 199] width 111 height 10
drag, startPoint x: 172, startPoint y: 126, endPoint x: 268, endPoint y: 184, distance: 112.3
click at [268, 184] on div "[GEOGRAPHIC_DATA] [STREET_ADDRESS] [GEOGRAPHIC_DATA] US [PHONE_NUMBER] Check-in…" at bounding box center [379, 282] width 497 height 327
click at [280, 196] on div "[GEOGRAPHIC_DATA] [STREET_ADDRESS] [GEOGRAPHIC_DATA] US [PHONE_NUMBER] Check-in…" at bounding box center [234, 282] width 125 height 327
drag, startPoint x: 237, startPoint y: 184, endPoint x: 179, endPoint y: 189, distance: 58.5
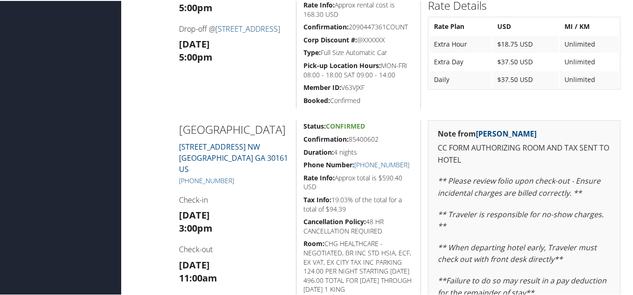
click at [179, 185] on h5 "[PHONE_NUMBER]" at bounding box center [234, 179] width 111 height 9
copy link "[PHONE_NUMBER]"
click at [280, 179] on div "[GEOGRAPHIC_DATA] [STREET_ADDRESS] [GEOGRAPHIC_DATA] US [PHONE_NUMBER] Check-in…" at bounding box center [234, 282] width 125 height 327
drag, startPoint x: 350, startPoint y: 139, endPoint x: 380, endPoint y: 143, distance: 30.1
click at [379, 141] on h5 "Confirmation: 85400602" at bounding box center [359, 138] width 110 height 9
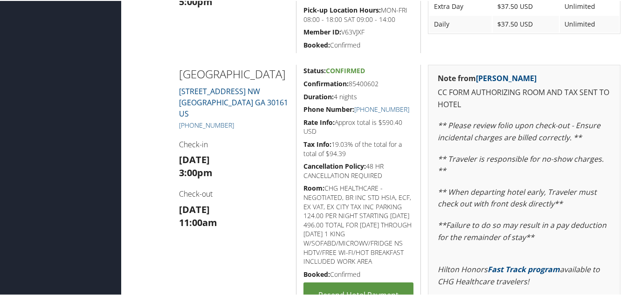
scroll to position [404, 0]
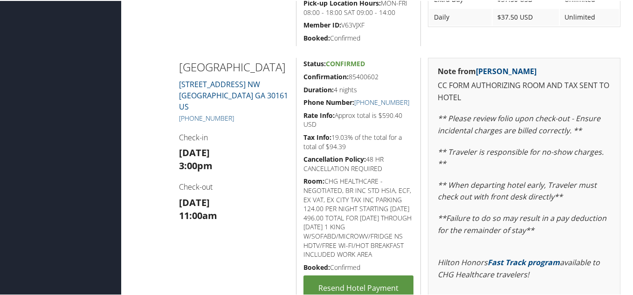
click at [374, 90] on h5 "Duration: 4 nights" at bounding box center [359, 88] width 110 height 9
drag, startPoint x: 350, startPoint y: 78, endPoint x: 380, endPoint y: 75, distance: 30.0
click at [380, 75] on h5 "Confirmation: 85400602" at bounding box center [359, 75] width 110 height 9
click at [380, 49] on div "Admin Actions Repair Airtinerary® 86357707 [GEOGRAPHIC_DATA], [GEOGRAPHIC_DATA]…" at bounding box center [379, 126] width 497 height 1003
click at [264, 181] on div "[GEOGRAPHIC_DATA] [STREET_ADDRESS] [GEOGRAPHIC_DATA] US [PHONE_NUMBER] Check-in…" at bounding box center [234, 220] width 125 height 327
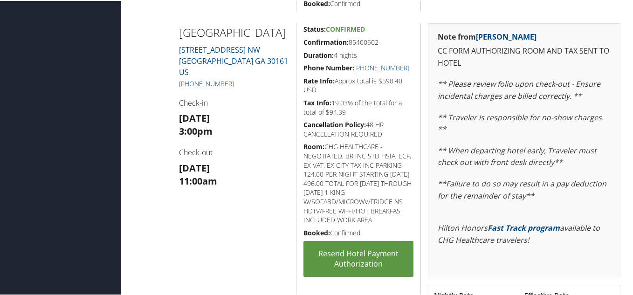
scroll to position [435, 0]
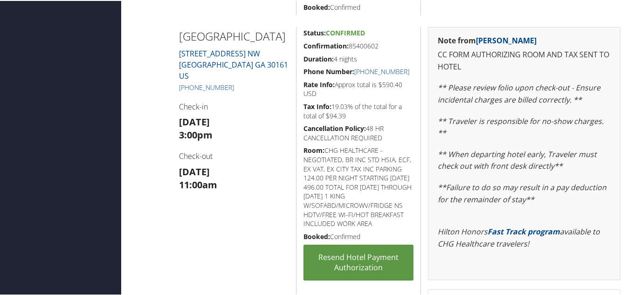
click at [316, 157] on h5 "Room: CHG HEALTHCARE -NEGOTIATED, BR INC STD HSIA, ECF, EX VAT, EX CITY TAX INC…" at bounding box center [359, 186] width 110 height 82
click at [403, 43] on h5 "Confirmation: 85400602" at bounding box center [359, 45] width 110 height 9
drag, startPoint x: 175, startPoint y: 39, endPoint x: 267, endPoint y: 52, distance: 93.3
click at [267, 52] on div "[GEOGRAPHIC_DATA] [STREET_ADDRESS] [GEOGRAPHIC_DATA] US [PHONE_NUMBER] Check-in…" at bounding box center [234, 189] width 125 height 327
copy h2 "[GEOGRAPHIC_DATA]"
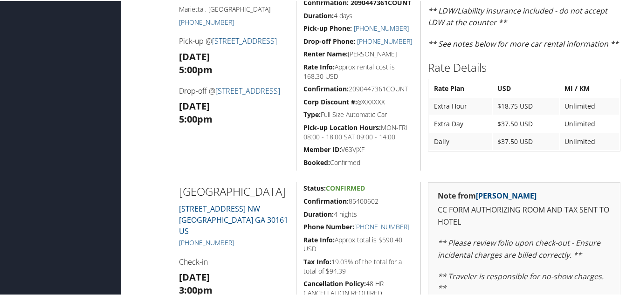
click at [261, 149] on div "Enterprise [GEOGRAPHIC_DATA] , [GEOGRAPHIC_DATA] [PHONE_NUMBER] Pick-up @ [STRE…" at bounding box center [234, 76] width 125 height 187
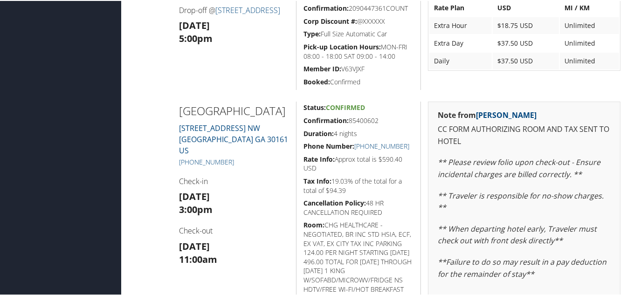
scroll to position [373, 0]
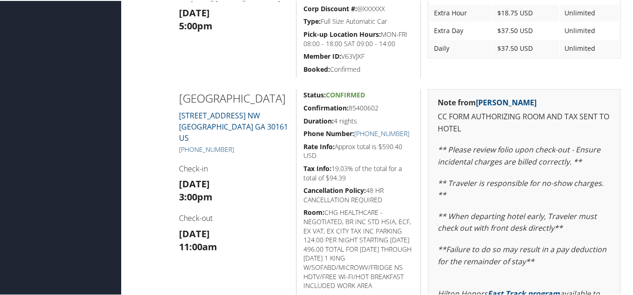
drag, startPoint x: 368, startPoint y: 189, endPoint x: 386, endPoint y: 196, distance: 19.5
click at [386, 196] on h5 "Cancellation Policy: 48 HR CANCELLATION REQUIRED" at bounding box center [359, 194] width 110 height 18
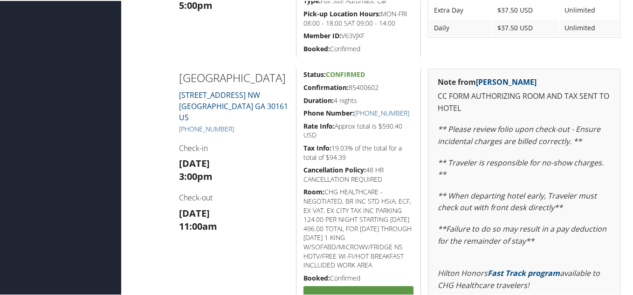
scroll to position [404, 0]
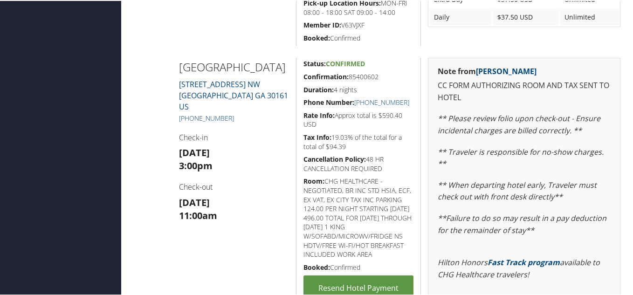
drag, startPoint x: 239, startPoint y: 123, endPoint x: 176, endPoint y: 123, distance: 63.0
click at [176, 123] on div "[GEOGRAPHIC_DATA] [STREET_ADDRESS] [GEOGRAPHIC_DATA] US [PHONE_NUMBER] Check-in…" at bounding box center [234, 220] width 125 height 327
copy link "[PHONE_NUMBER]"
click at [285, 118] on h5 "[PHONE_NUMBER]" at bounding box center [234, 117] width 111 height 9
drag, startPoint x: 347, startPoint y: 75, endPoint x: 374, endPoint y: 76, distance: 27.5
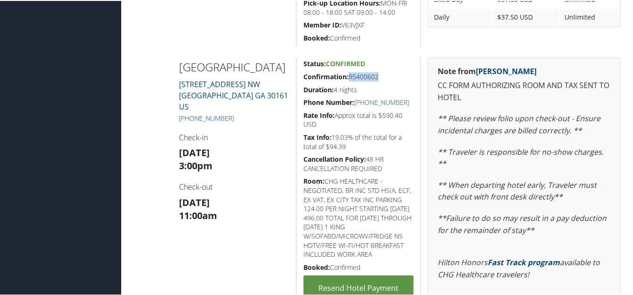
click at [374, 76] on h5 "Confirmation: 85400602" at bounding box center [359, 75] width 110 height 9
click at [387, 82] on div "Status: Confirmed Confirmation: 85400602 Duration: 4 nights Phone Number: [PHON…" at bounding box center [358, 220] width 125 height 327
drag, startPoint x: 384, startPoint y: 76, endPoint x: 349, endPoint y: 77, distance: 34.5
click at [349, 77] on h5 "Confirmation: 85400602" at bounding box center [359, 75] width 110 height 9
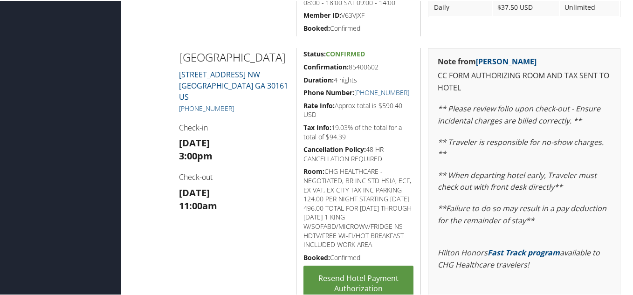
scroll to position [435, 0]
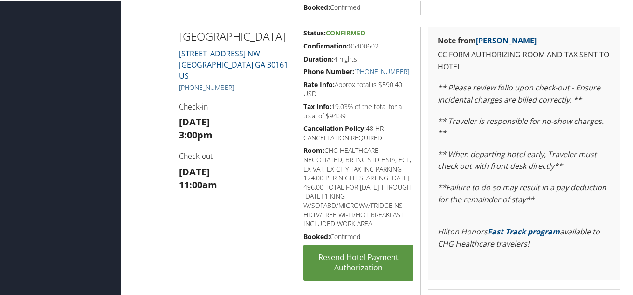
drag, startPoint x: 243, startPoint y: 92, endPoint x: 179, endPoint y: 93, distance: 64.8
click at [179, 91] on h5 "[PHONE_NUMBER]" at bounding box center [234, 86] width 111 height 9
copy link "[PHONE_NUMBER]"
drag, startPoint x: 350, startPoint y: 46, endPoint x: 386, endPoint y: 46, distance: 35.4
click at [386, 46] on h5 "Confirmation: 85400602" at bounding box center [359, 45] width 110 height 9
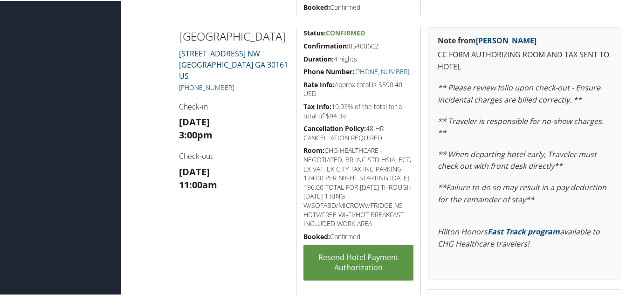
drag, startPoint x: 209, startPoint y: 92, endPoint x: 180, endPoint y: 93, distance: 29.4
click at [180, 91] on h5 "[PHONE_NUMBER]" at bounding box center [234, 86] width 111 height 9
copy link "[PHONE_NUMBER]"
click at [277, 99] on div "[GEOGRAPHIC_DATA] [STREET_ADDRESS] [GEOGRAPHIC_DATA] US [PHONE_NUMBER] Check-in…" at bounding box center [234, 189] width 125 height 327
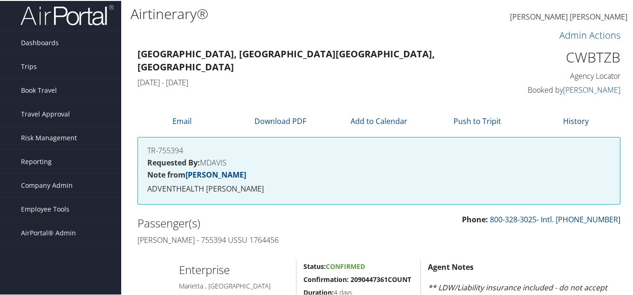
scroll to position [0, 0]
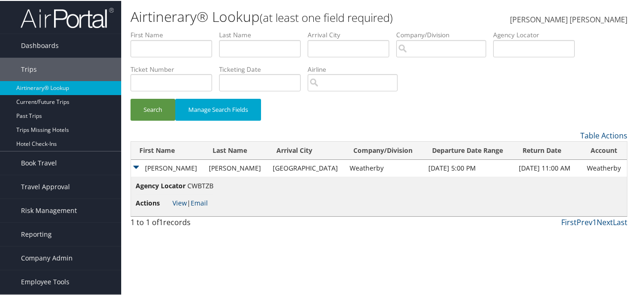
click at [136, 168] on td "[PERSON_NAME]" at bounding box center [167, 167] width 73 height 17
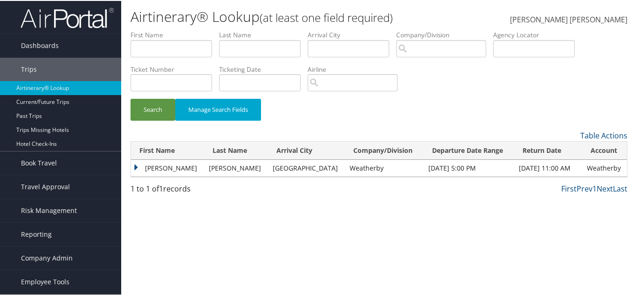
drag, startPoint x: 212, startPoint y: 181, endPoint x: 209, endPoint y: 177, distance: 4.8
click at [212, 181] on div "Please wait. This may take a while depending on your search filters. First Name…" at bounding box center [379, 161] width 497 height 42
click at [149, 170] on td "[PERSON_NAME]" at bounding box center [167, 167] width 73 height 17
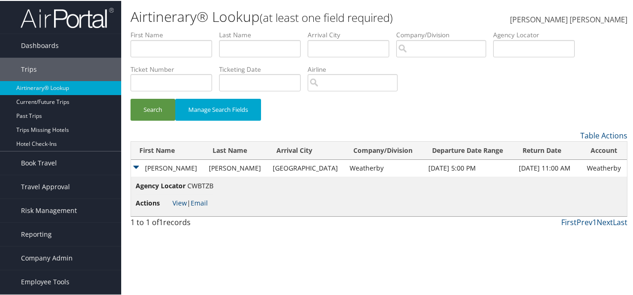
click at [202, 187] on span "CWBTZB" at bounding box center [200, 184] width 26 height 9
copy span "CWBTZB"
click at [43, 50] on span "Dashboards" at bounding box center [40, 44] width 38 height 23
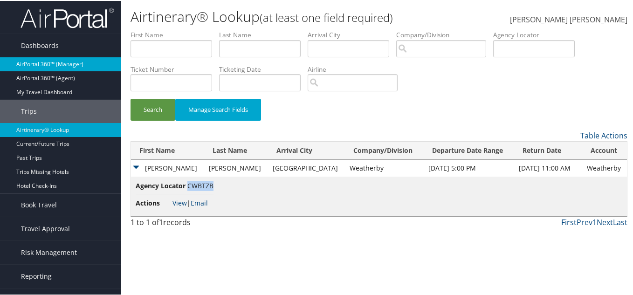
click at [51, 64] on link "AirPortal 360™ (Manager)" at bounding box center [60, 63] width 121 height 14
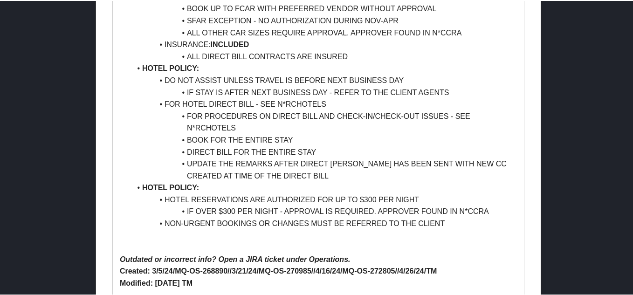
scroll to position [808, 0]
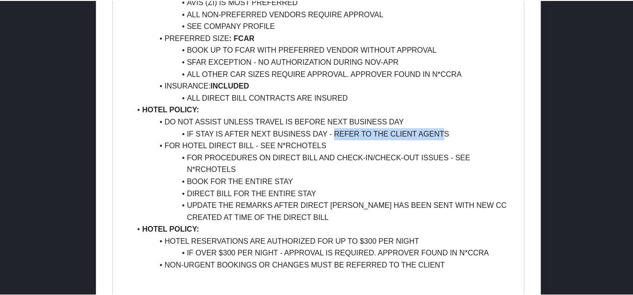
drag, startPoint x: 334, startPoint y: 133, endPoint x: 453, endPoint y: 132, distance: 118.9
click at [447, 131] on li "IF STAY IS AFTER NEXT BUSINESS DAY - REFER TO THE CLIENT AGENTS" at bounding box center [324, 133] width 386 height 12
click at [453, 132] on li "IF STAY IS AFTER NEXT BUSINESS DAY - REFER TO THE CLIENT AGENTS" at bounding box center [324, 133] width 386 height 12
drag, startPoint x: 451, startPoint y: 132, endPoint x: 334, endPoint y: 134, distance: 117.1
click at [334, 134] on li "IF STAY IS AFTER NEXT BUSINESS DAY - REFER TO THE CLIENT AGENTS" at bounding box center [324, 133] width 386 height 12
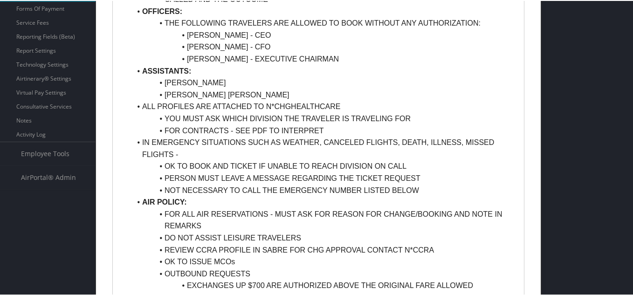
scroll to position [124, 0]
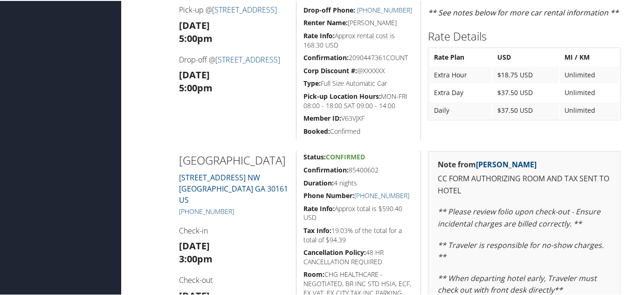
scroll to position [311, 0]
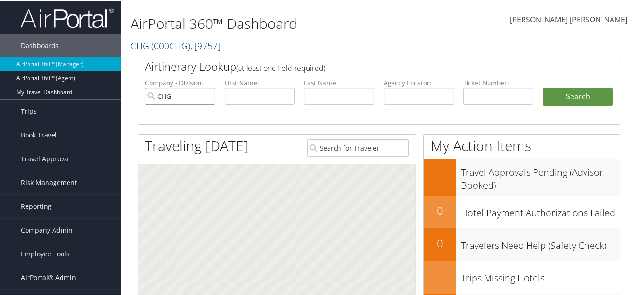
click at [206, 93] on input "CHG" at bounding box center [180, 95] width 70 height 17
click at [401, 96] on input "text" at bounding box center [419, 95] width 70 height 17
paste input "CWBTZB"
type input "CWBTZB"
click at [572, 95] on button "Search" at bounding box center [578, 96] width 70 height 19
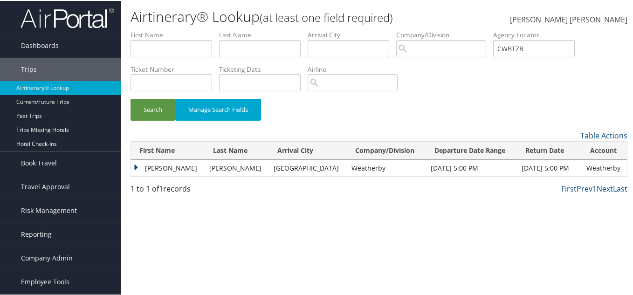
click at [136, 166] on td "[PERSON_NAME]" at bounding box center [168, 167] width 74 height 17
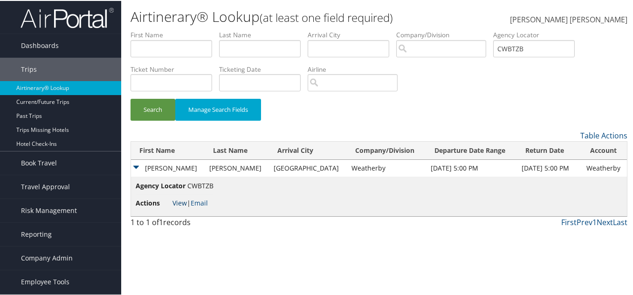
click at [179, 205] on link "View" at bounding box center [180, 202] width 14 height 9
click at [518, 44] on input "CWBTZB" at bounding box center [534, 47] width 82 height 17
